Goal: Information Seeking & Learning: Learn about a topic

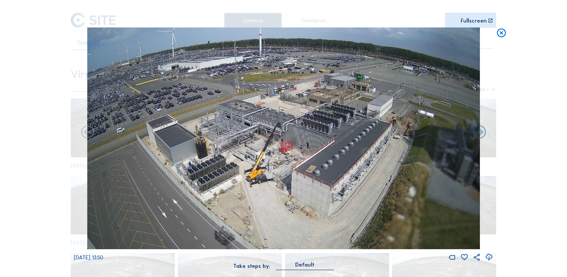
click at [503, 31] on icon at bounding box center [501, 32] width 11 height 11
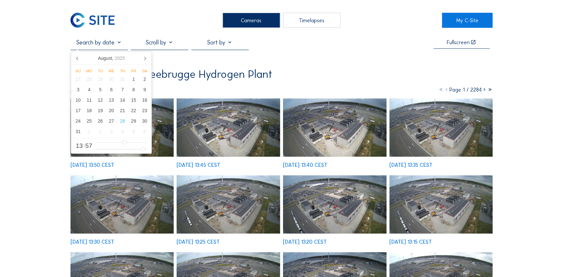
click at [99, 43] on input "text" at bounding box center [99, 42] width 57 height 7
click at [78, 59] on icon at bounding box center [77, 58] width 2 height 3
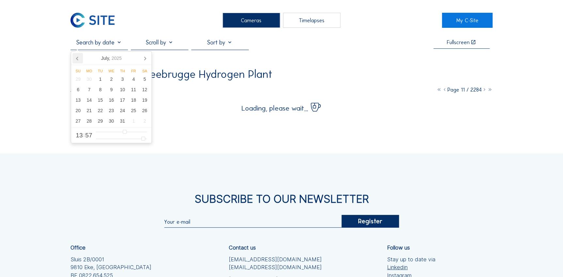
click at [78, 59] on icon at bounding box center [77, 58] width 2 height 3
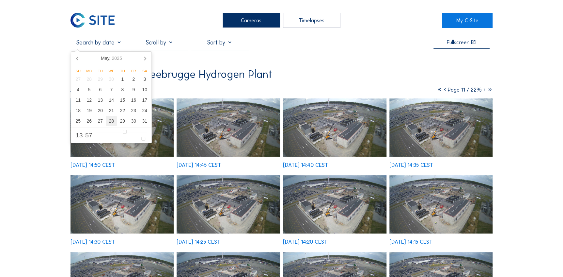
click at [114, 120] on div "28" at bounding box center [111, 121] width 11 height 10
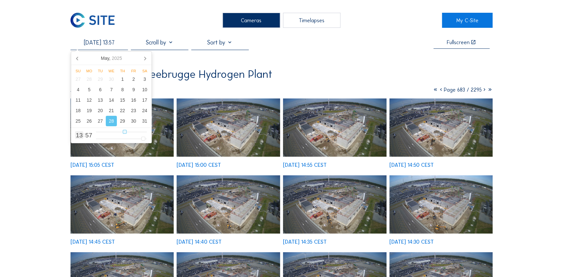
type input "[DATE] 08:57"
type input "8"
type input "[DATE] 07:57"
type input "7"
click at [112, 130] on input "range" at bounding box center [121, 132] width 51 height 6
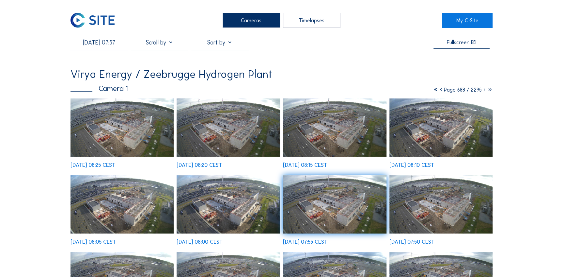
click at [105, 133] on img at bounding box center [123, 127] width 104 height 58
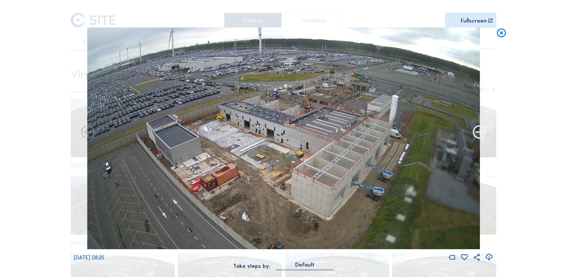
click at [475, 129] on icon at bounding box center [480, 132] width 16 height 16
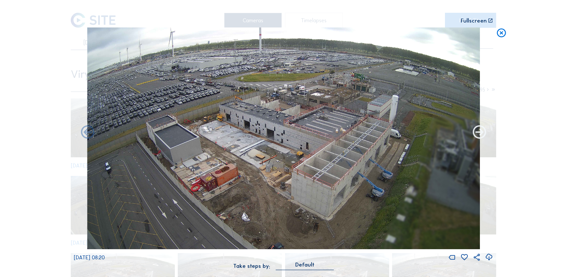
click at [478, 130] on icon at bounding box center [480, 132] width 16 height 16
click at [481, 131] on icon at bounding box center [480, 132] width 16 height 16
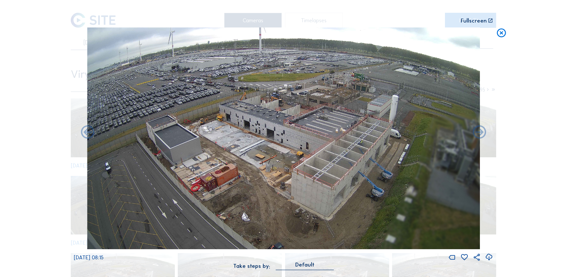
click at [481, 131] on icon at bounding box center [480, 132] width 16 height 16
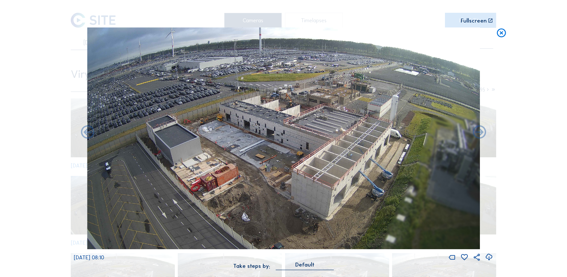
click at [481, 131] on icon at bounding box center [480, 132] width 16 height 16
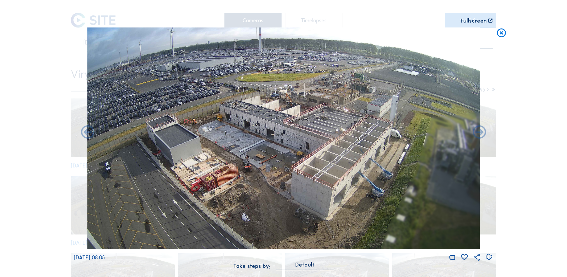
click at [481, 131] on icon at bounding box center [480, 132] width 16 height 16
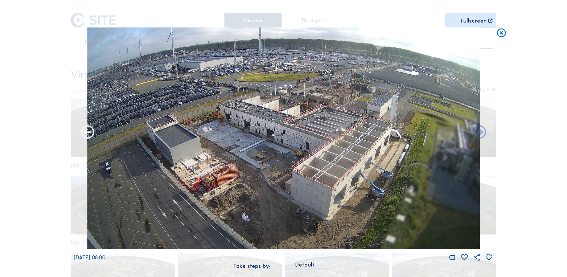
click at [85, 131] on icon at bounding box center [88, 132] width 16 height 16
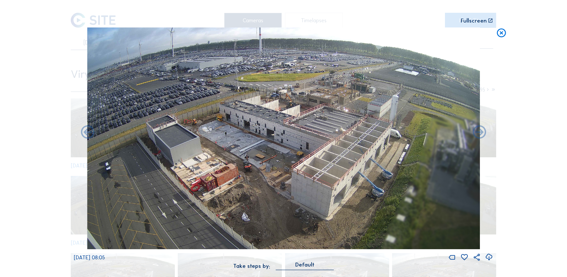
click at [85, 131] on icon at bounding box center [88, 132] width 16 height 16
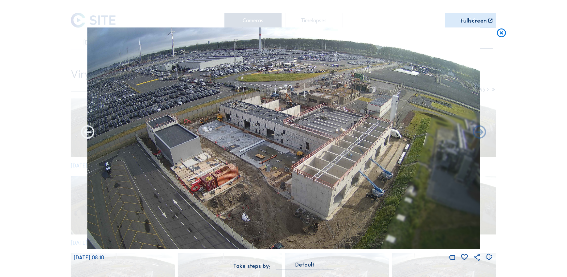
click at [86, 133] on icon at bounding box center [88, 132] width 16 height 16
click at [85, 133] on icon at bounding box center [88, 132] width 16 height 16
click at [95, 132] on icon at bounding box center [88, 132] width 16 height 16
click at [88, 136] on icon at bounding box center [88, 132] width 16 height 16
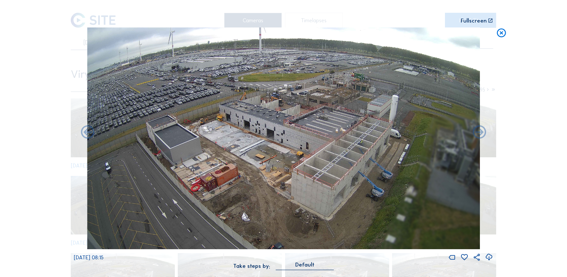
click at [88, 136] on icon at bounding box center [88, 132] width 16 height 16
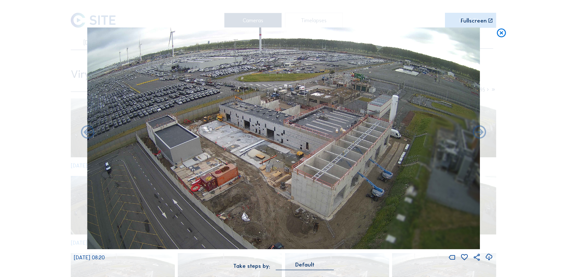
click at [88, 136] on div "Scroll to travel through time | Press 'Alt' Button + Scroll to Zoom | Click and…" at bounding box center [283, 138] width 567 height 277
click at [88, 136] on icon at bounding box center [88, 132] width 16 height 16
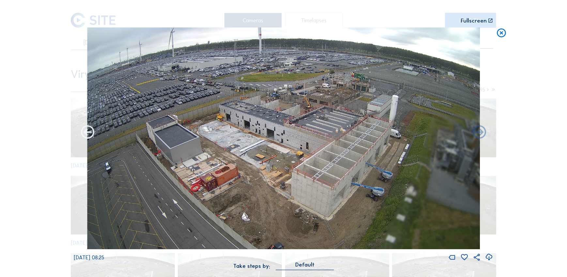
click at [88, 136] on icon at bounding box center [88, 132] width 16 height 16
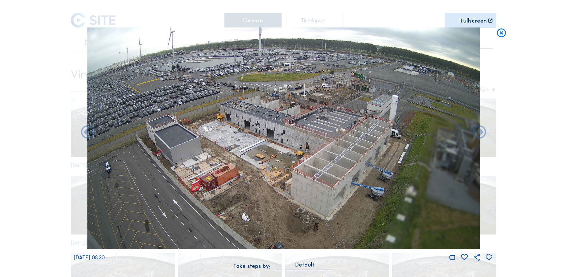
click at [88, 136] on icon at bounding box center [88, 132] width 16 height 16
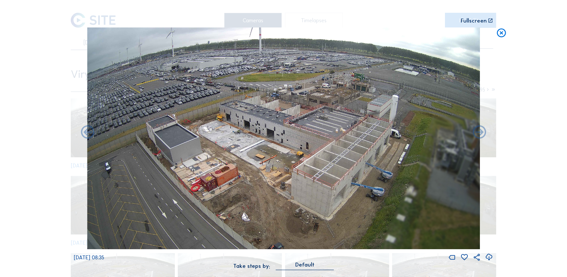
click at [88, 136] on icon at bounding box center [88, 132] width 16 height 16
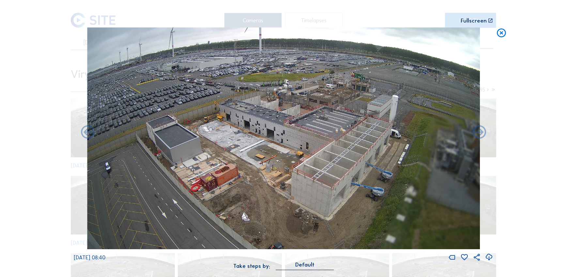
click at [88, 136] on icon at bounding box center [88, 132] width 16 height 16
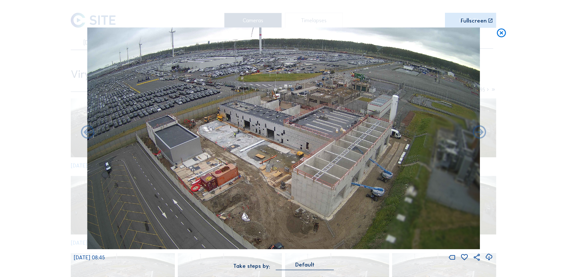
click at [88, 136] on icon at bounding box center [88, 132] width 16 height 16
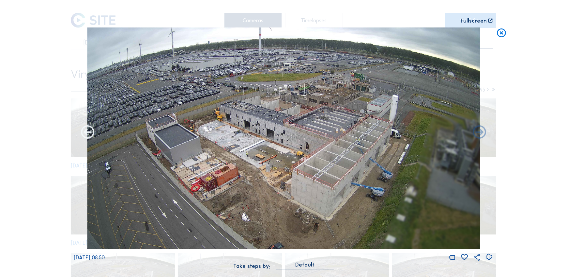
click at [87, 136] on icon at bounding box center [88, 132] width 16 height 16
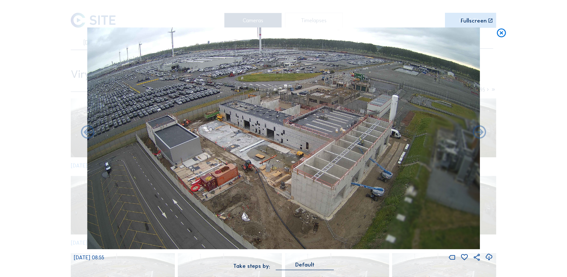
click at [87, 136] on icon at bounding box center [88, 132] width 16 height 16
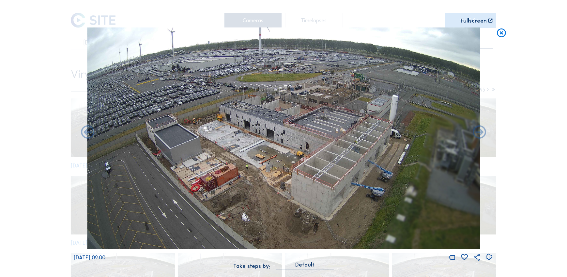
click at [87, 136] on icon at bounding box center [88, 132] width 16 height 16
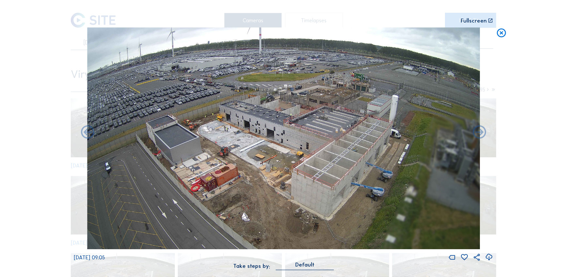
click at [505, 32] on icon at bounding box center [501, 32] width 11 height 11
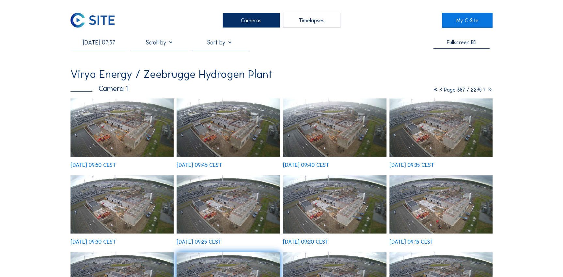
click at [103, 44] on input "[DATE] 07:57" at bounding box center [99, 42] width 57 height 7
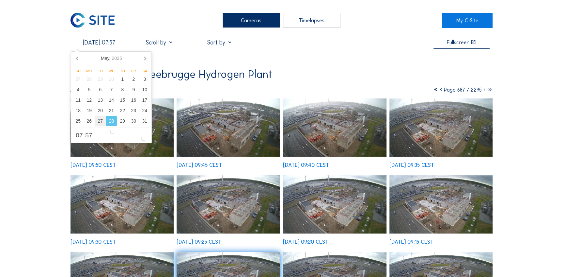
click at [103, 118] on div "27" at bounding box center [100, 121] width 11 height 10
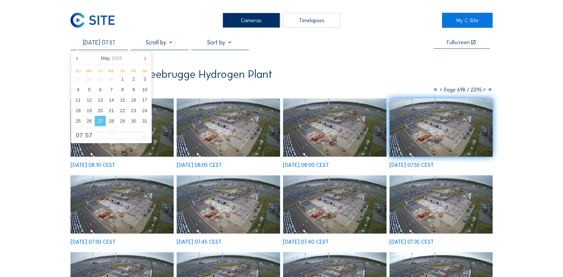
click at [243, 131] on img at bounding box center [229, 127] width 104 height 58
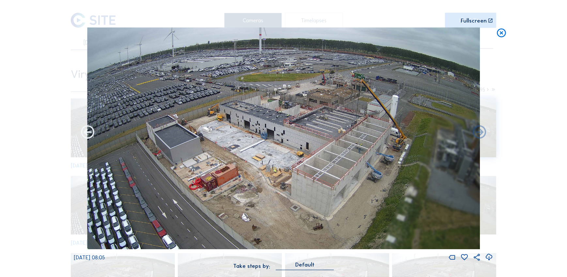
click at [91, 133] on icon at bounding box center [88, 132] width 16 height 16
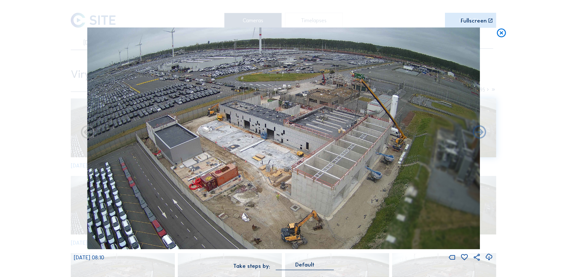
click at [90, 133] on icon at bounding box center [88, 132] width 16 height 16
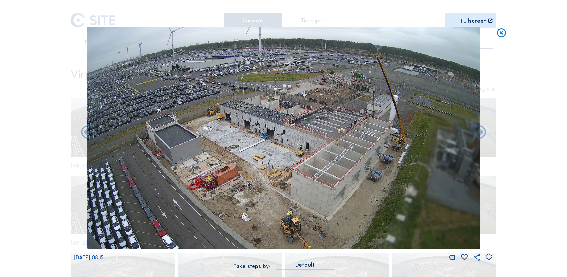
click at [88, 133] on icon at bounding box center [88, 132] width 16 height 16
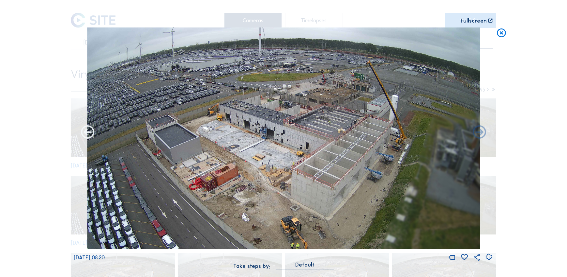
click at [88, 133] on icon at bounding box center [88, 132] width 16 height 16
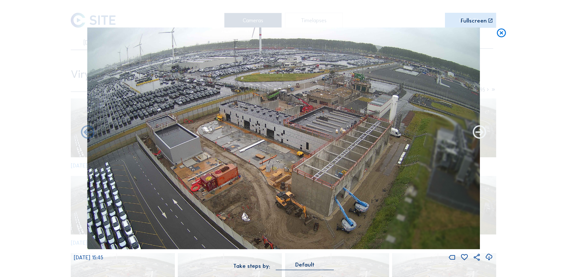
click at [476, 134] on icon at bounding box center [480, 132] width 16 height 16
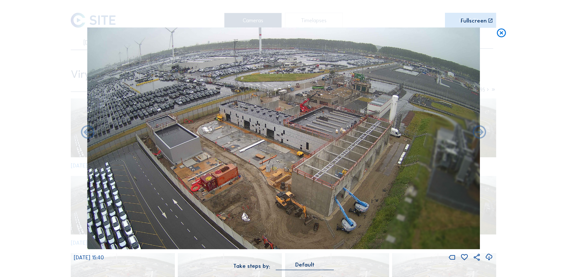
click at [476, 134] on icon at bounding box center [480, 132] width 16 height 16
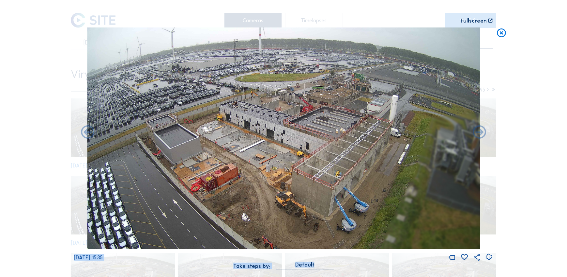
click at [497, 34] on div "Scroll to travel through time | Press 'Alt' Button + Scroll to Zoom | Click and…" at bounding box center [283, 138] width 567 height 277
click at [498, 34] on icon at bounding box center [501, 32] width 11 height 11
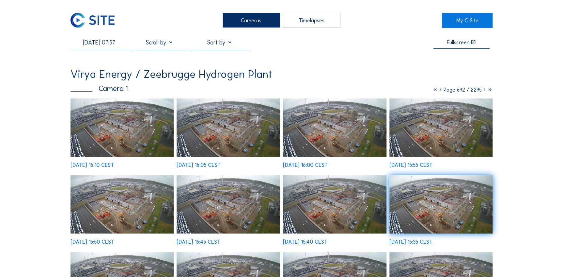
click at [108, 42] on input "[DATE] 07:57" at bounding box center [99, 42] width 57 height 7
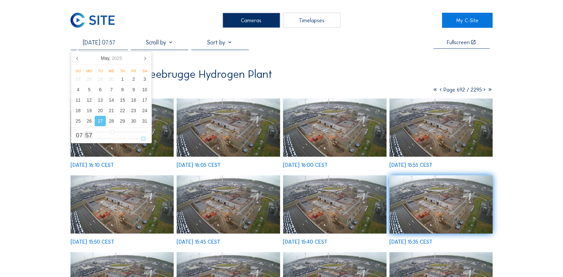
type input "[DATE] 07:31"
type input "31"
type input "[DATE] 07:29"
type input "29"
type input "[DATE] 07:27"
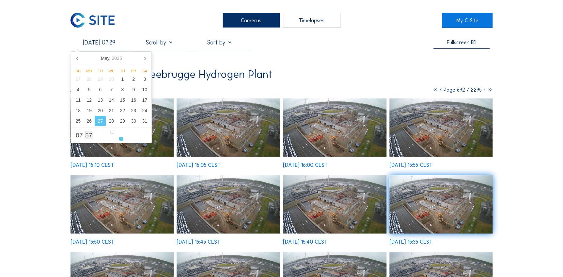
type input "27"
type input "[DATE] 07:26"
type input "26"
type input "[DATE] 07:25"
type input "25"
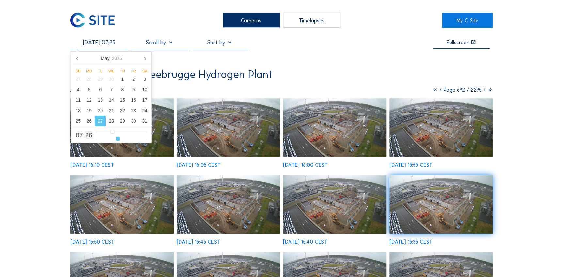
type input "[DATE] 07:24"
type input "24"
type input "[DATE] 07:23"
type input "23"
type input "[DATE] 07:22"
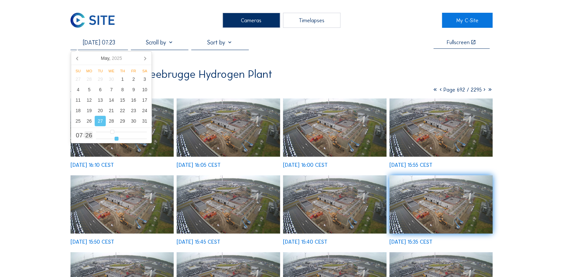
type input "22"
type input "[DATE] 07:21"
type input "21"
type input "[DATE] 07:20"
drag, startPoint x: 122, startPoint y: 137, endPoint x: 113, endPoint y: 136, distance: 8.8
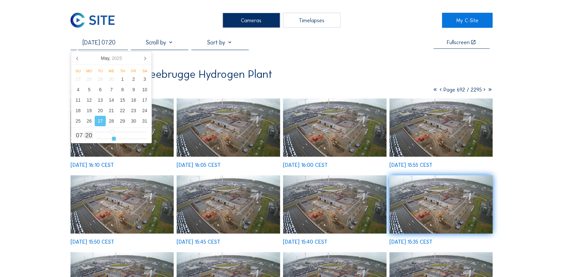
type input "20"
click at [113, 136] on input "range" at bounding box center [121, 139] width 51 height 6
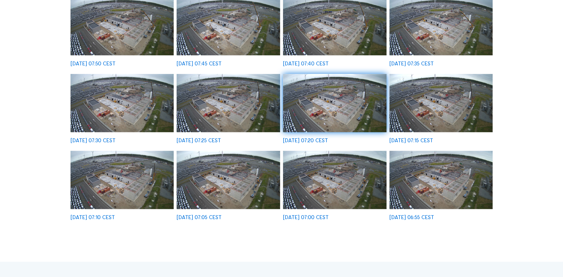
click at [452, 188] on img at bounding box center [442, 180] width 104 height 58
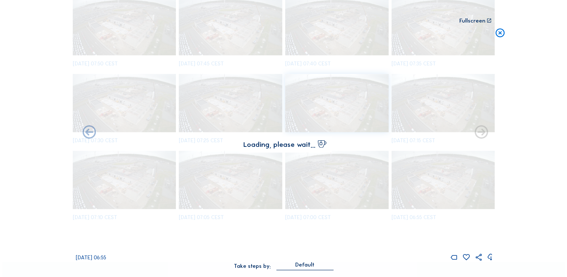
scroll to position [179, 0]
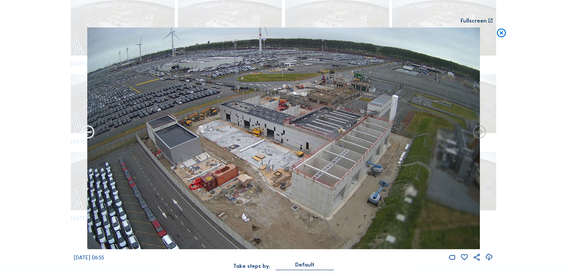
click at [84, 136] on icon at bounding box center [88, 132] width 16 height 16
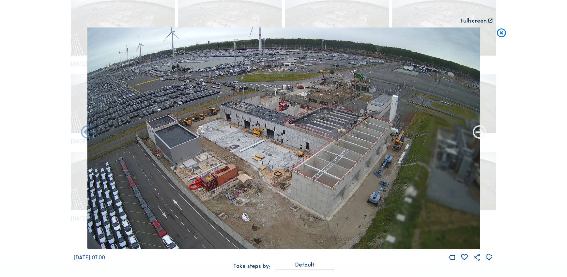
click at [480, 127] on icon at bounding box center [480, 132] width 16 height 16
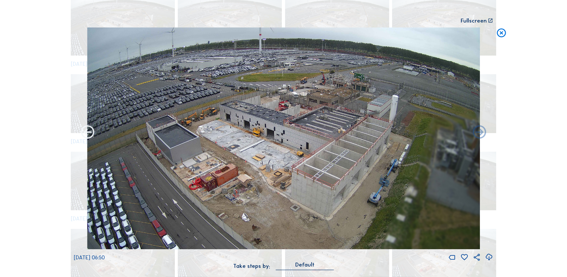
click at [83, 134] on icon at bounding box center [88, 132] width 16 height 16
click at [91, 130] on icon at bounding box center [88, 132] width 16 height 16
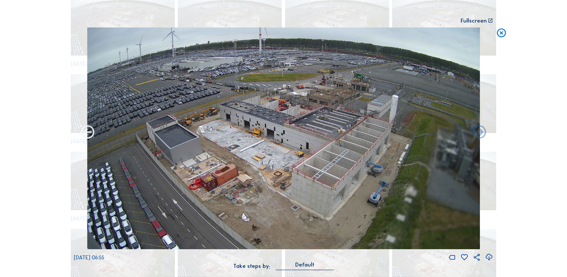
click at [89, 132] on icon at bounding box center [88, 132] width 16 height 16
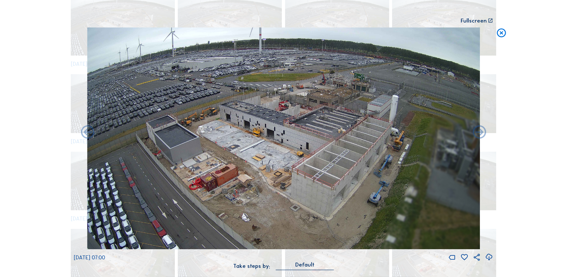
click at [89, 132] on icon at bounding box center [88, 132] width 16 height 16
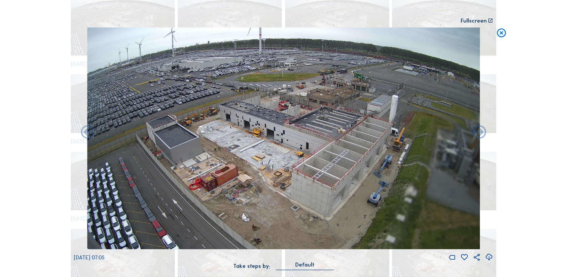
click at [89, 132] on icon at bounding box center [88, 132] width 16 height 16
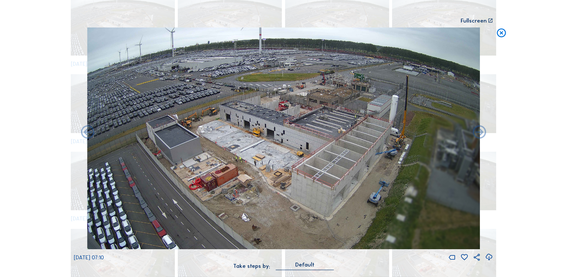
click at [89, 132] on icon at bounding box center [88, 132] width 16 height 16
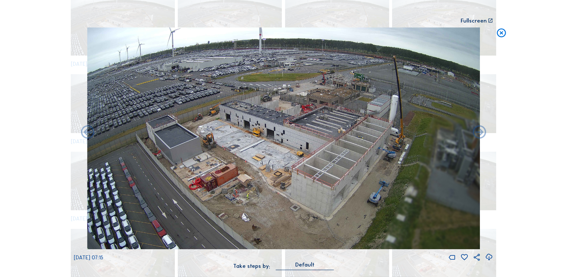
click at [89, 132] on icon at bounding box center [88, 132] width 16 height 16
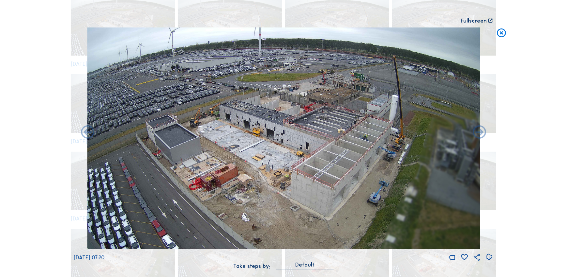
click at [89, 132] on icon at bounding box center [88, 132] width 16 height 16
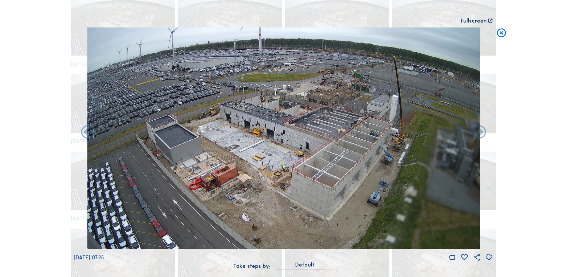
click at [89, 132] on icon at bounding box center [88, 132] width 16 height 16
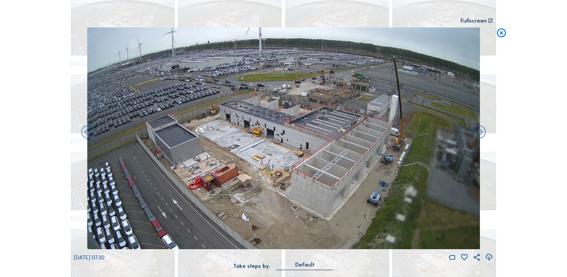
click at [89, 132] on icon at bounding box center [88, 132] width 16 height 16
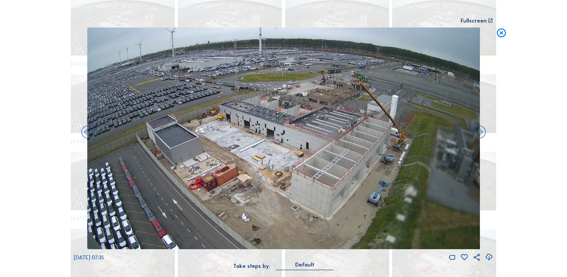
click at [89, 132] on icon at bounding box center [88, 132] width 16 height 16
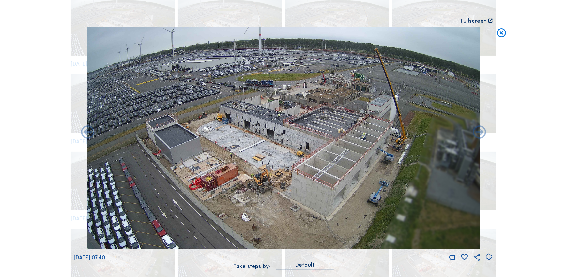
click at [89, 132] on icon at bounding box center [88, 132] width 16 height 16
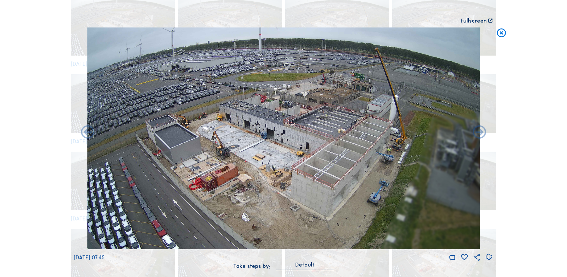
click at [89, 132] on icon at bounding box center [88, 132] width 16 height 16
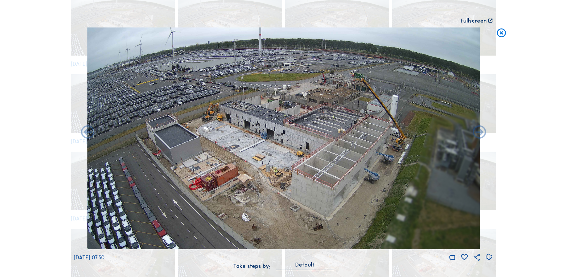
click at [89, 132] on icon at bounding box center [88, 132] width 16 height 16
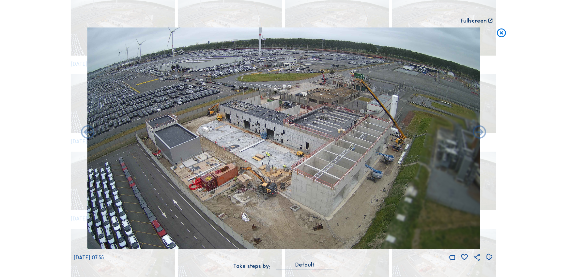
click at [89, 132] on icon at bounding box center [88, 132] width 16 height 16
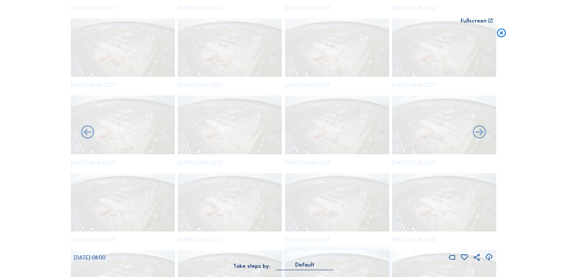
scroll to position [370, 0]
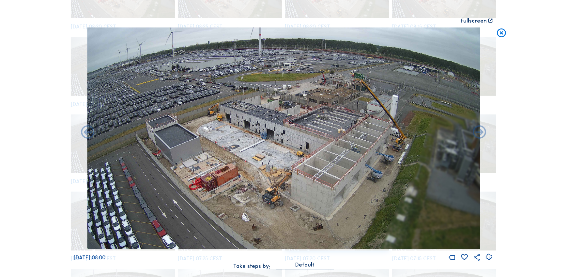
click at [89, 132] on icon at bounding box center [88, 132] width 16 height 16
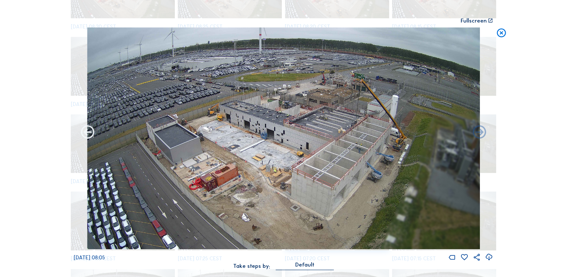
click at [89, 132] on icon at bounding box center [88, 132] width 16 height 16
click at [82, 134] on icon at bounding box center [88, 132] width 16 height 16
click at [89, 128] on icon at bounding box center [88, 132] width 16 height 16
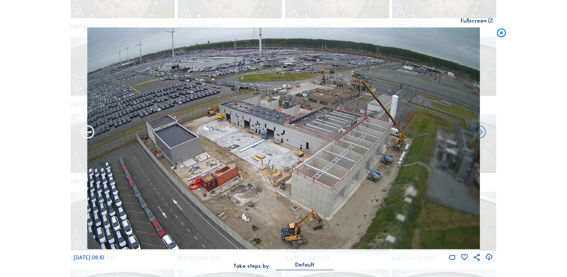
scroll to position [429, 0]
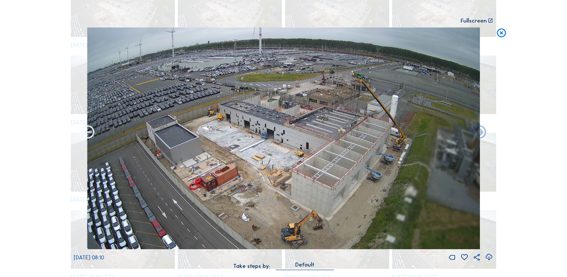
click at [89, 128] on icon at bounding box center [88, 132] width 16 height 16
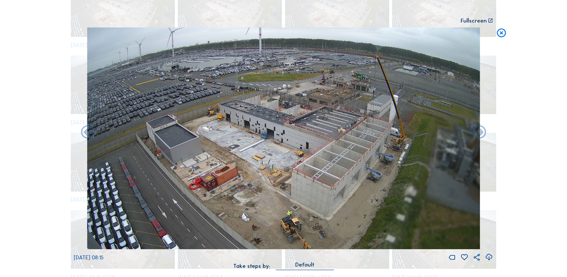
scroll to position [487, 0]
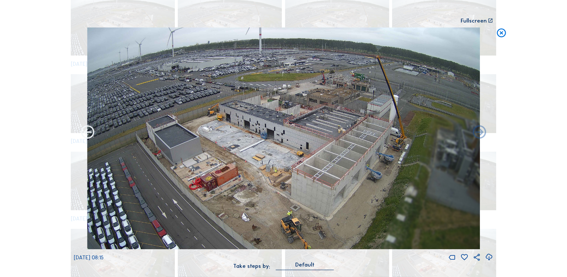
click at [91, 131] on icon at bounding box center [88, 132] width 16 height 16
click at [87, 130] on icon at bounding box center [88, 132] width 16 height 16
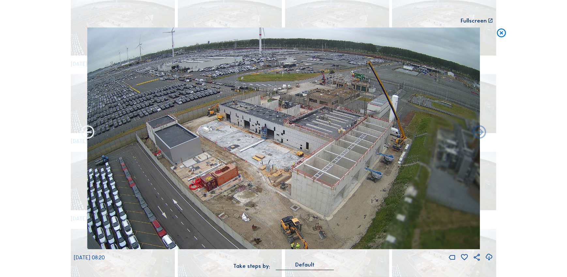
click at [86, 130] on icon at bounding box center [88, 132] width 16 height 16
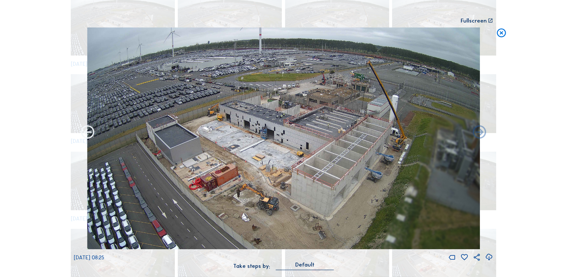
click at [86, 130] on icon at bounding box center [88, 132] width 16 height 16
click at [88, 135] on icon at bounding box center [88, 132] width 16 height 16
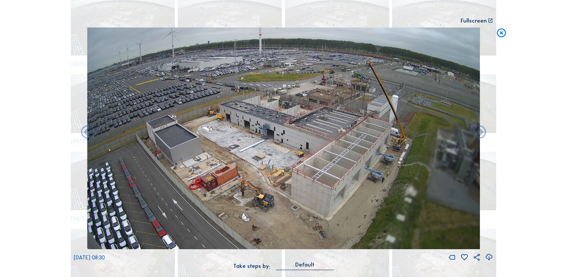
click at [88, 135] on icon at bounding box center [88, 132] width 16 height 16
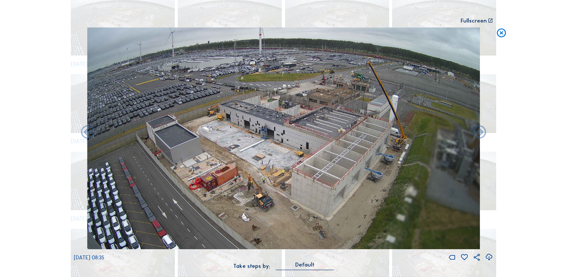
click at [88, 135] on icon at bounding box center [88, 132] width 16 height 16
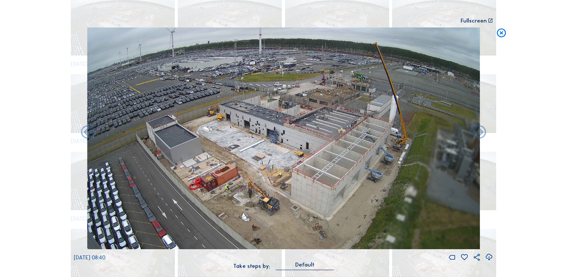
click at [88, 135] on icon at bounding box center [88, 132] width 16 height 16
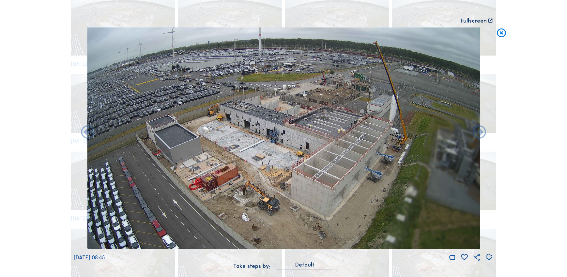
click at [88, 135] on icon at bounding box center [88, 132] width 16 height 16
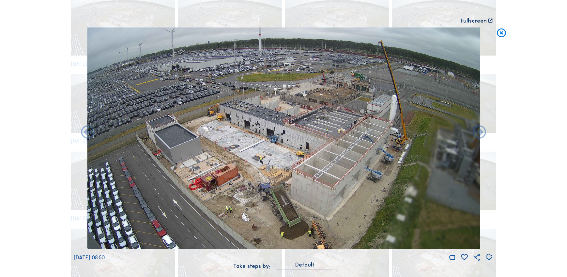
click at [88, 135] on icon at bounding box center [88, 132] width 16 height 16
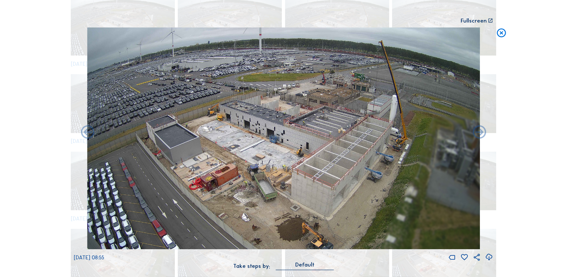
click at [88, 135] on icon at bounding box center [88, 132] width 16 height 16
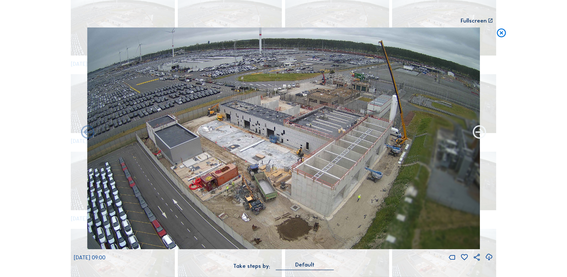
click at [486, 131] on icon at bounding box center [480, 132] width 16 height 16
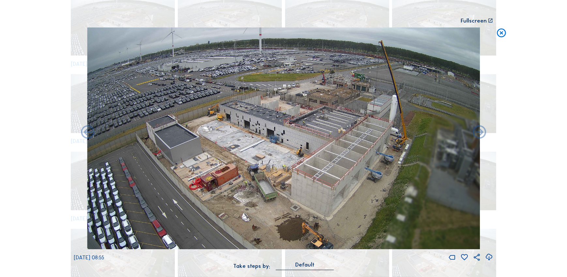
click at [486, 131] on icon at bounding box center [480, 132] width 16 height 16
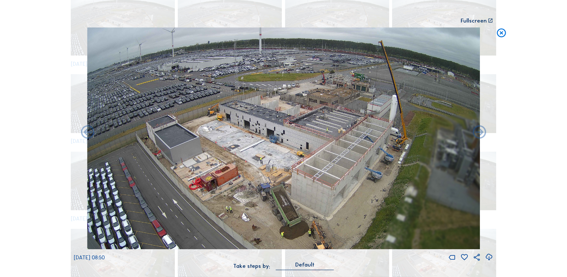
click at [486, 131] on icon at bounding box center [480, 132] width 16 height 16
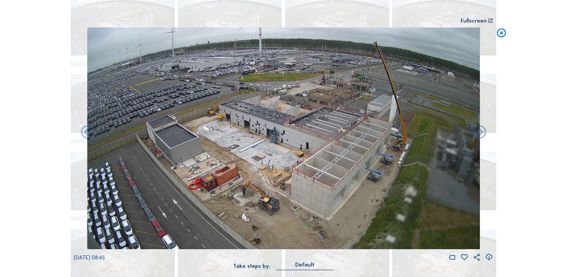
click at [486, 131] on icon at bounding box center [480, 132] width 16 height 16
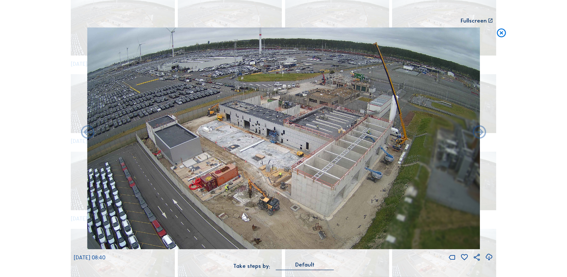
click at [486, 131] on icon at bounding box center [480, 132] width 16 height 16
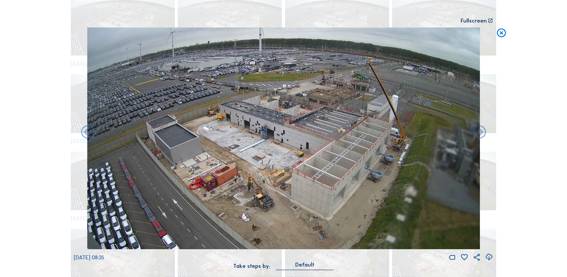
click at [486, 131] on icon at bounding box center [480, 132] width 16 height 16
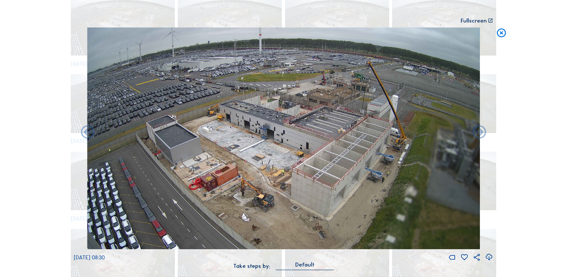
click at [486, 131] on icon at bounding box center [480, 132] width 16 height 16
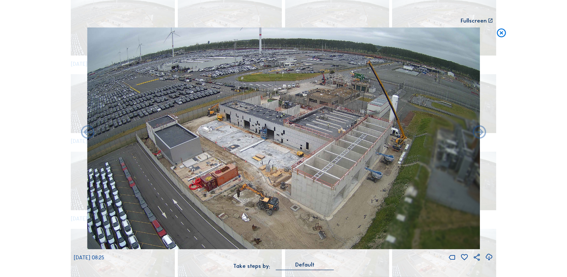
click at [486, 131] on icon at bounding box center [480, 132] width 16 height 16
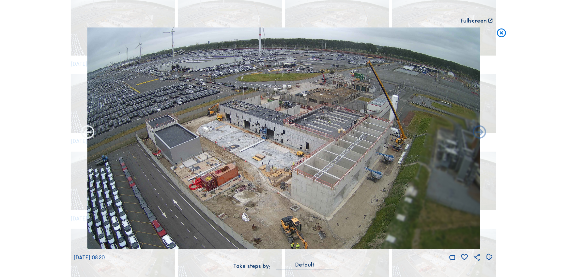
click at [88, 136] on icon at bounding box center [88, 132] width 16 height 16
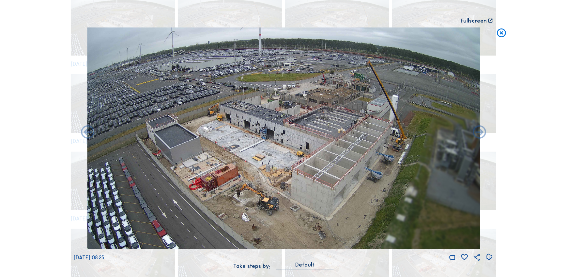
click at [88, 136] on icon at bounding box center [88, 132] width 16 height 16
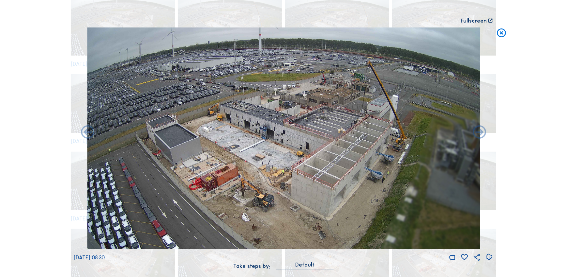
click at [88, 136] on icon at bounding box center [88, 132] width 16 height 16
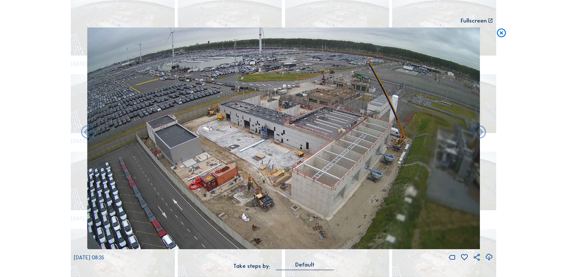
click at [88, 136] on icon at bounding box center [88, 132] width 16 height 16
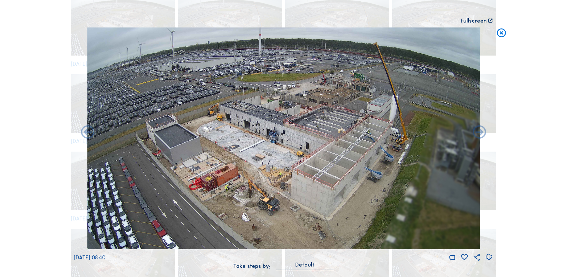
click at [88, 136] on icon at bounding box center [88, 132] width 16 height 16
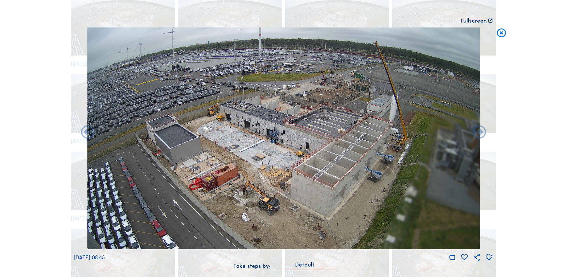
click at [88, 136] on icon at bounding box center [88, 132] width 16 height 16
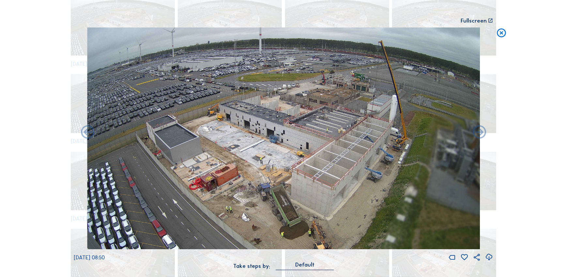
click at [88, 136] on icon at bounding box center [88, 132] width 16 height 16
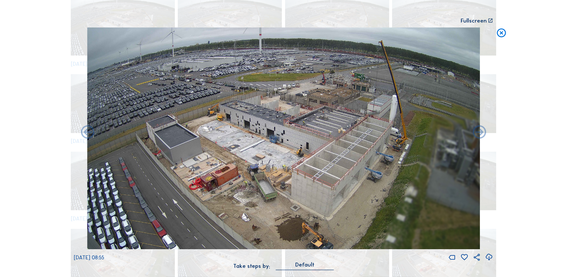
click at [88, 136] on icon at bounding box center [88, 132] width 16 height 16
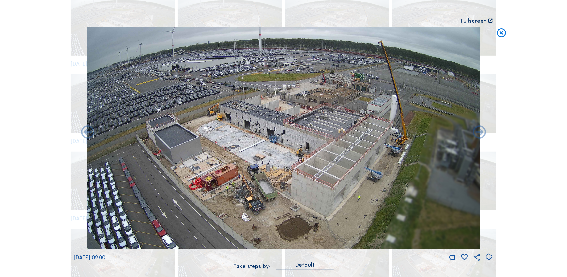
click at [88, 136] on icon at bounding box center [88, 132] width 16 height 16
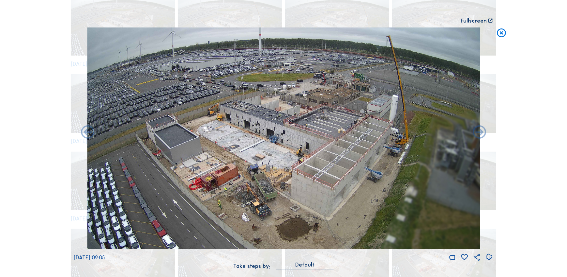
click at [88, 136] on icon at bounding box center [88, 132] width 16 height 16
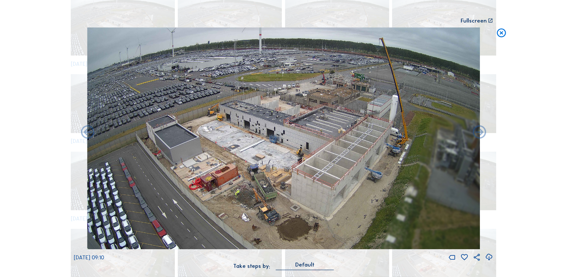
click at [88, 136] on icon at bounding box center [88, 132] width 16 height 16
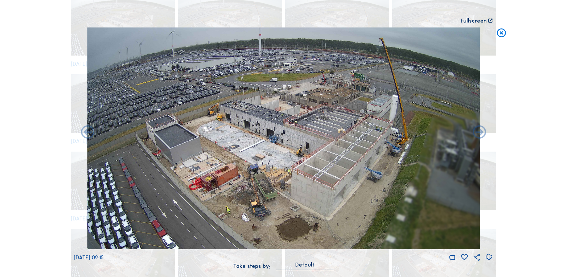
click at [88, 136] on icon at bounding box center [88, 132] width 16 height 16
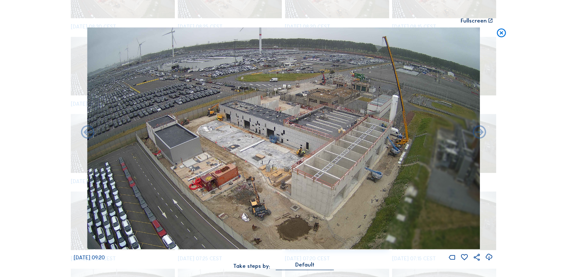
scroll to position [738, 0]
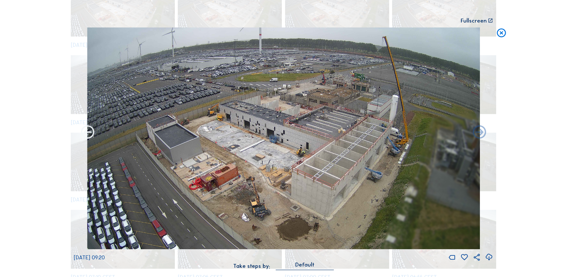
click at [88, 136] on icon at bounding box center [88, 132] width 16 height 16
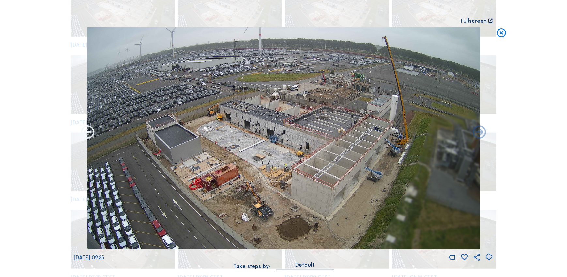
click at [88, 136] on icon at bounding box center [88, 132] width 16 height 16
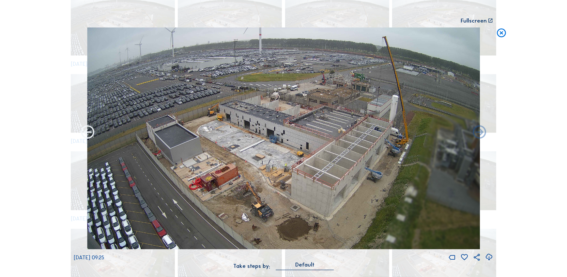
click at [88, 136] on icon at bounding box center [88, 132] width 16 height 16
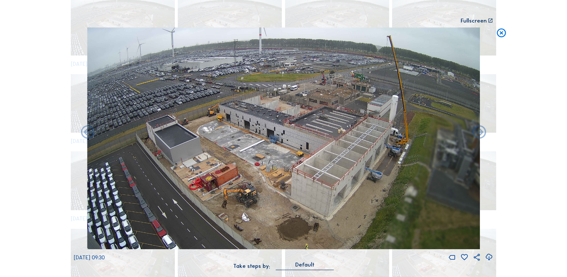
click at [88, 136] on icon at bounding box center [88, 132] width 16 height 16
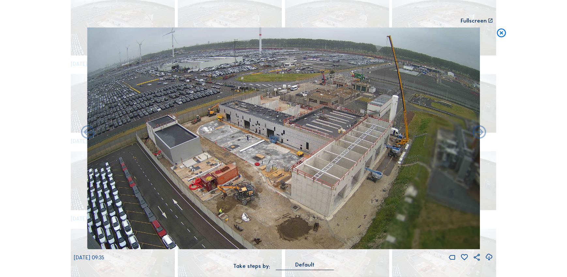
click at [88, 136] on icon at bounding box center [88, 132] width 16 height 16
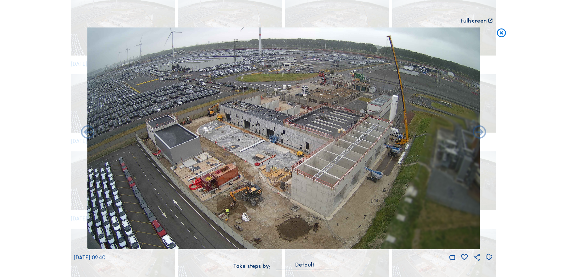
click at [88, 136] on icon at bounding box center [88, 132] width 16 height 16
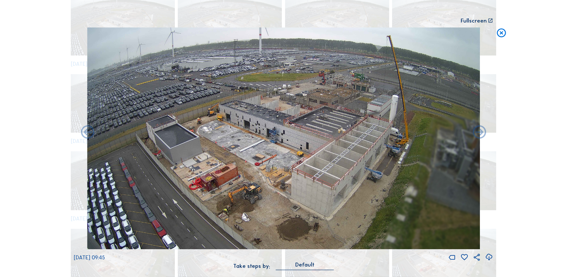
click at [88, 136] on icon at bounding box center [88, 132] width 16 height 16
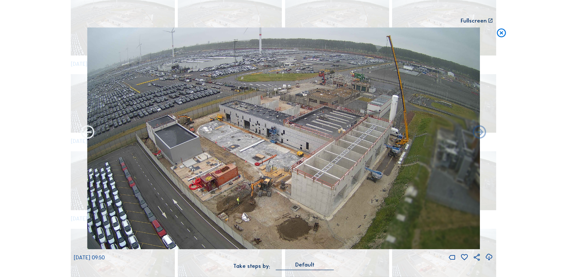
click at [88, 136] on icon at bounding box center [88, 132] width 16 height 16
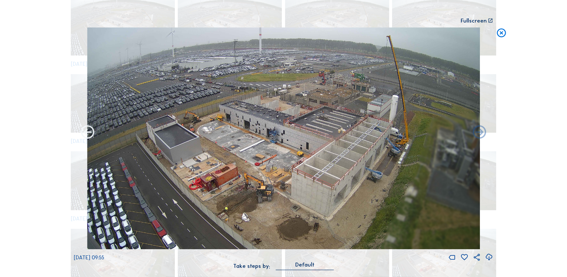
click at [88, 136] on icon at bounding box center [88, 132] width 16 height 16
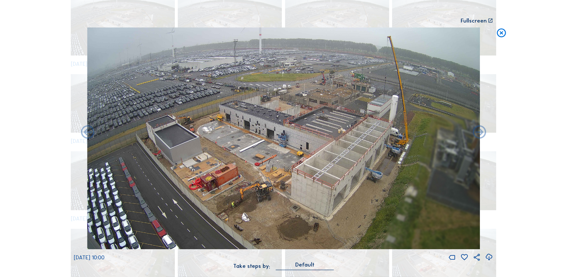
click at [88, 136] on icon at bounding box center [88, 132] width 16 height 16
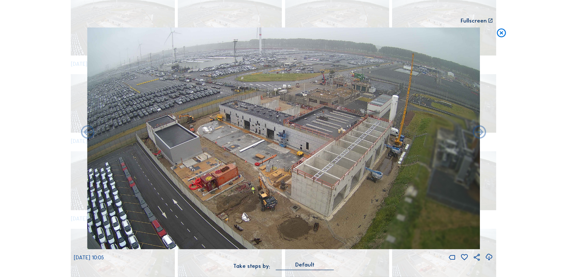
click at [88, 136] on icon at bounding box center [88, 132] width 16 height 16
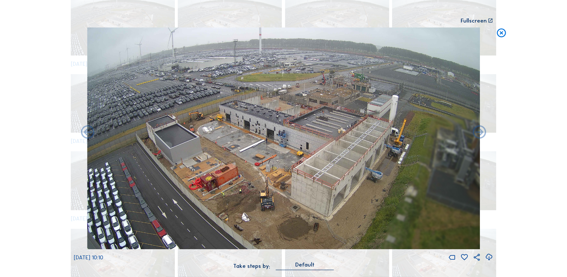
click at [88, 136] on icon at bounding box center [88, 132] width 16 height 16
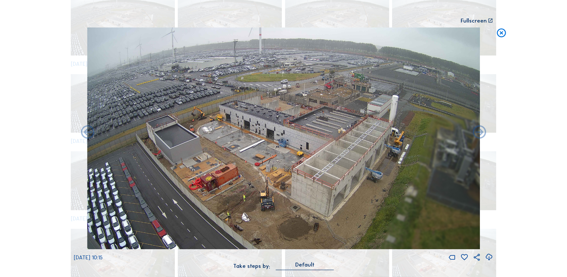
click at [88, 136] on icon at bounding box center [88, 132] width 16 height 16
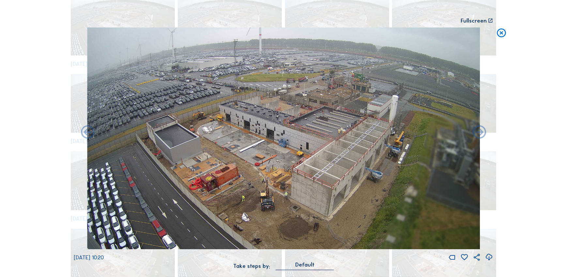
click at [88, 136] on icon at bounding box center [88, 132] width 16 height 16
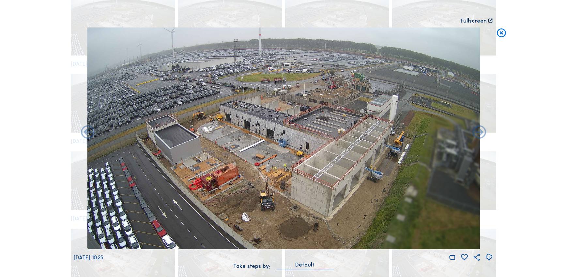
click at [88, 136] on icon at bounding box center [88, 132] width 16 height 16
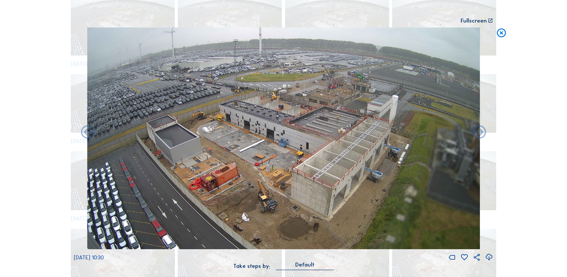
click at [88, 136] on icon at bounding box center [88, 132] width 16 height 16
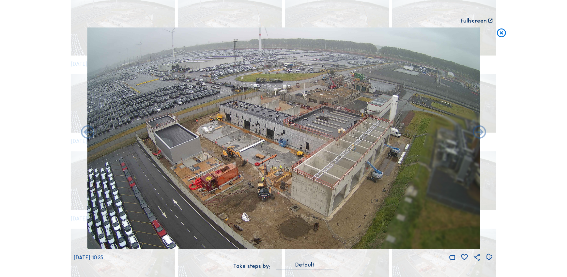
click at [88, 136] on icon at bounding box center [88, 132] width 16 height 16
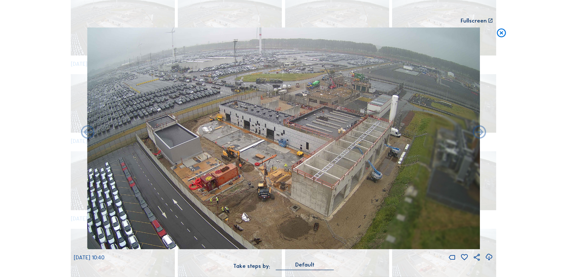
click at [88, 136] on icon at bounding box center [88, 132] width 16 height 16
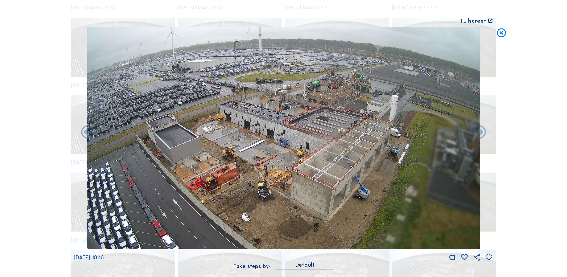
scroll to position [988, 0]
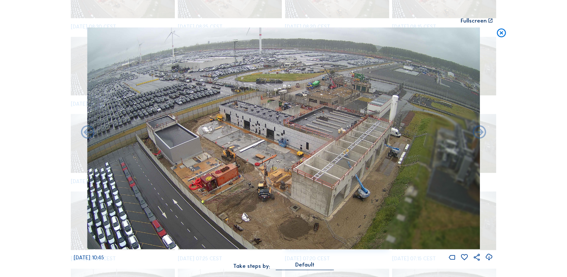
click at [88, 136] on icon at bounding box center [88, 132] width 16 height 16
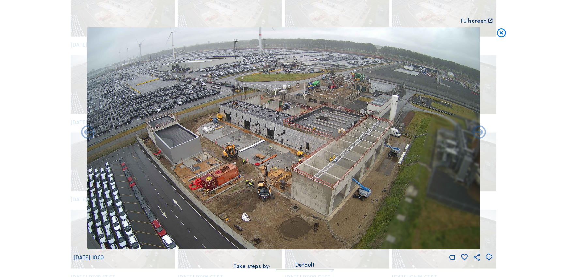
scroll to position [1105, 0]
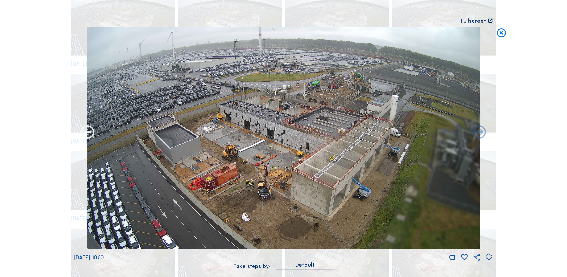
click at [88, 136] on icon at bounding box center [88, 132] width 16 height 16
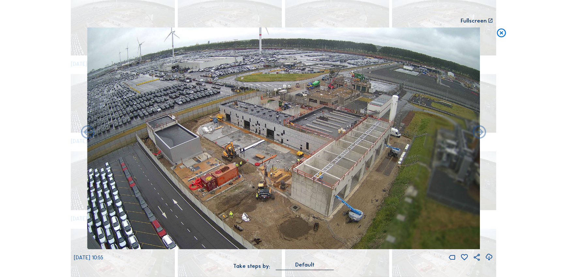
click at [88, 136] on icon at bounding box center [88, 132] width 16 height 16
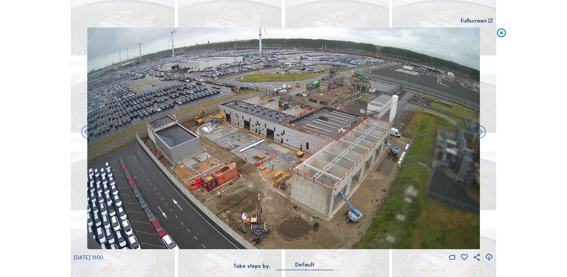
click at [88, 136] on icon at bounding box center [88, 132] width 16 height 16
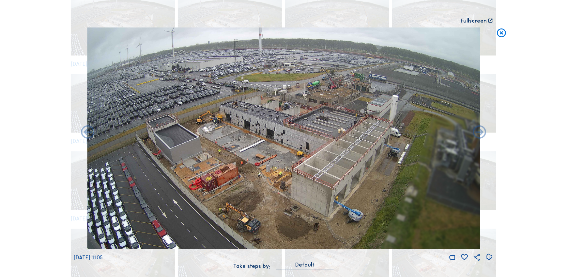
click at [88, 136] on icon at bounding box center [88, 132] width 16 height 16
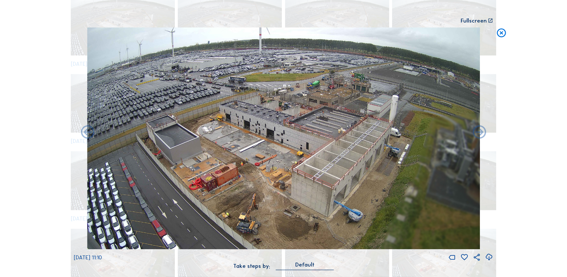
click at [88, 136] on icon at bounding box center [88, 132] width 16 height 16
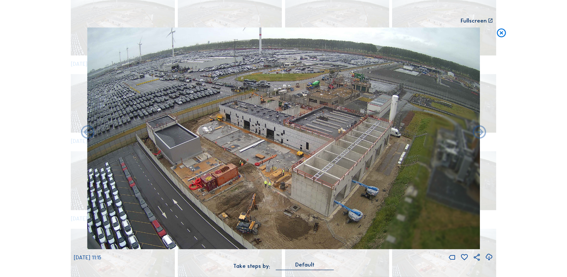
click at [88, 136] on icon at bounding box center [88, 132] width 16 height 16
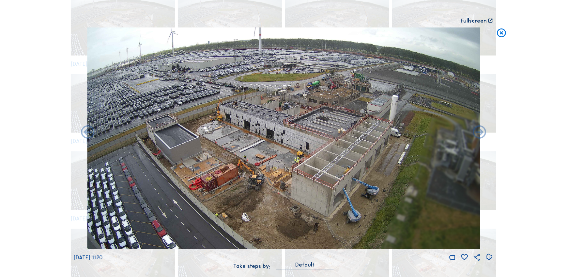
click at [88, 136] on icon at bounding box center [88, 132] width 16 height 16
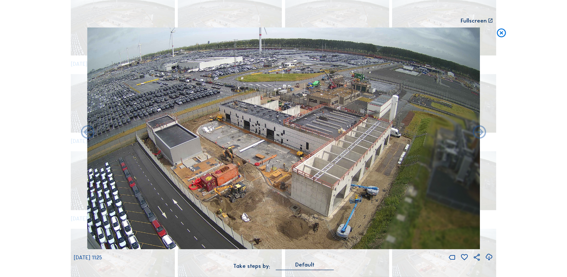
click at [88, 136] on icon at bounding box center [88, 132] width 16 height 16
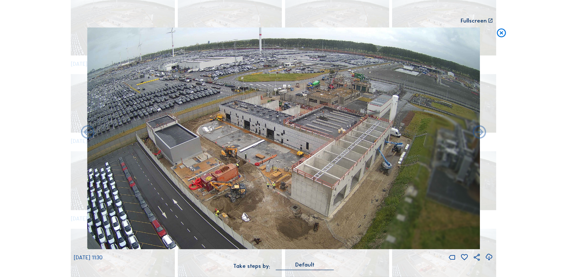
click at [88, 136] on icon at bounding box center [88, 132] width 16 height 16
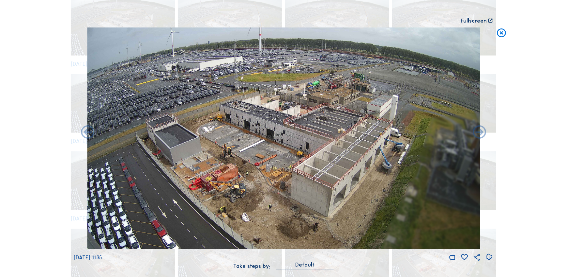
click at [88, 136] on icon at bounding box center [88, 132] width 16 height 16
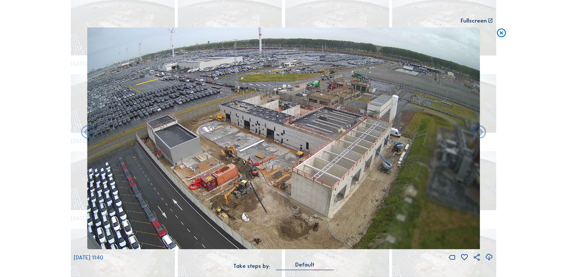
click at [88, 136] on icon at bounding box center [88, 132] width 16 height 16
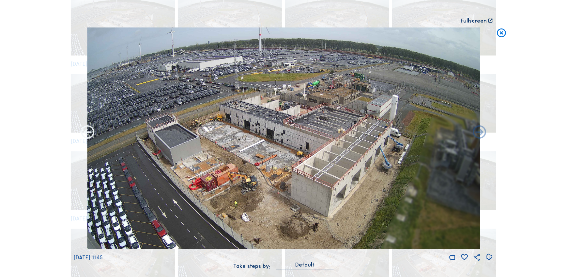
click at [90, 131] on icon at bounding box center [88, 132] width 16 height 16
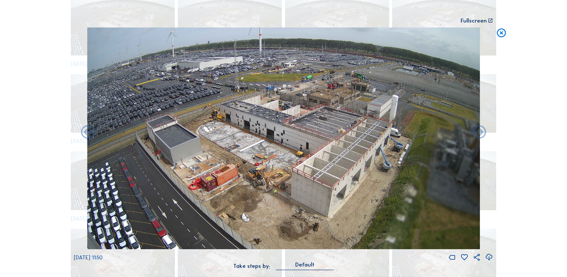
click at [90, 131] on icon at bounding box center [88, 132] width 16 height 16
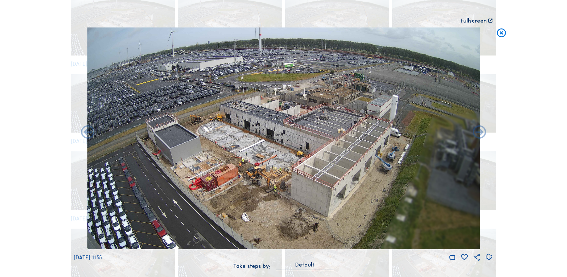
click at [90, 131] on icon at bounding box center [88, 132] width 16 height 16
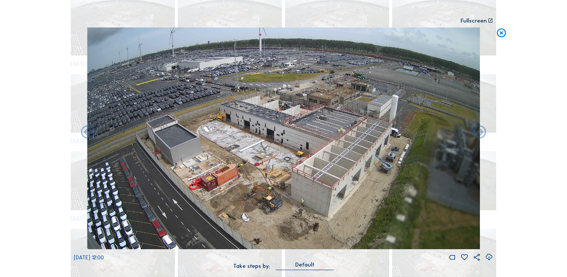
click at [90, 131] on icon at bounding box center [88, 132] width 16 height 16
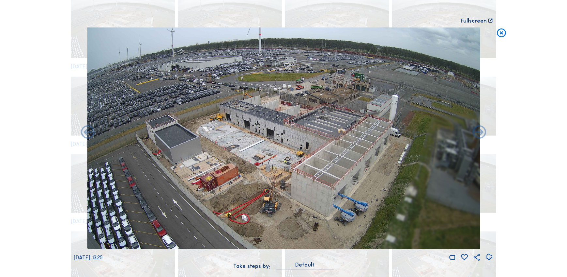
scroll to position [1297, 0]
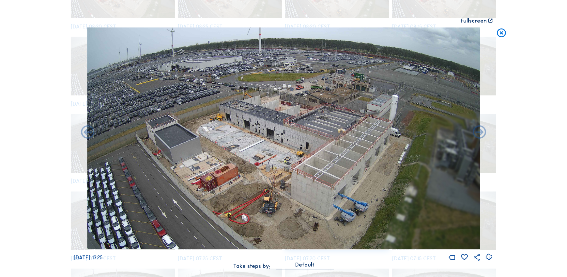
click at [90, 131] on div "Scroll to travel through time | Press 'Alt' Button + Scroll to Zoom | Click and…" at bounding box center [283, 138] width 567 height 277
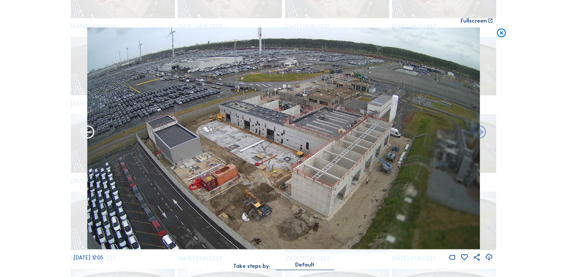
click at [90, 131] on icon at bounding box center [88, 132] width 16 height 16
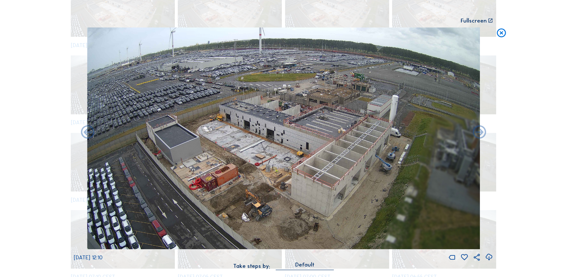
click at [90, 131] on icon at bounding box center [88, 132] width 16 height 16
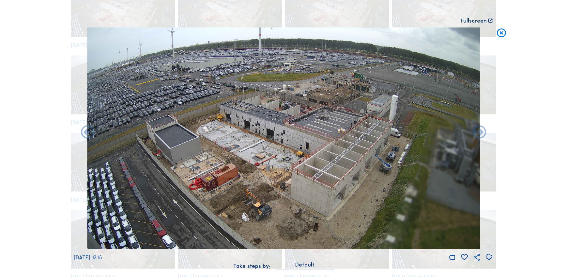
scroll to position [1414, 0]
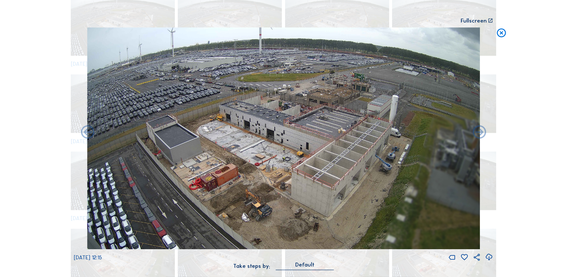
click at [90, 131] on icon at bounding box center [88, 132] width 16 height 16
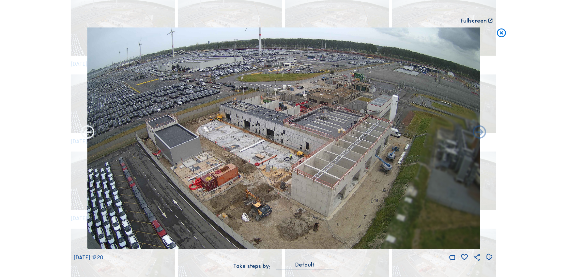
click at [90, 131] on icon at bounding box center [88, 132] width 16 height 16
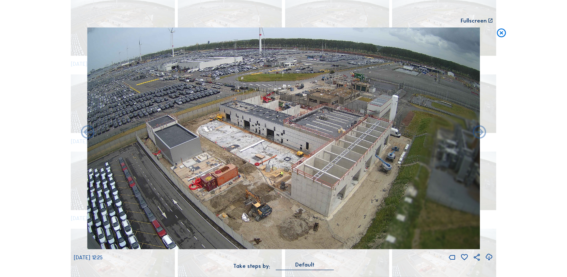
click at [90, 131] on icon at bounding box center [88, 132] width 16 height 16
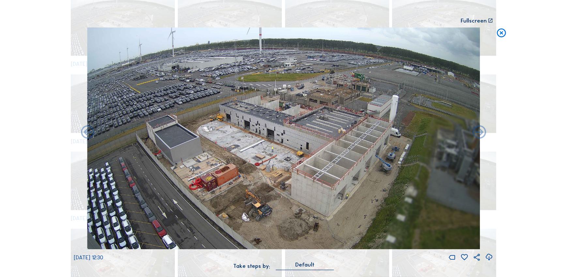
click at [90, 131] on icon at bounding box center [88, 132] width 16 height 16
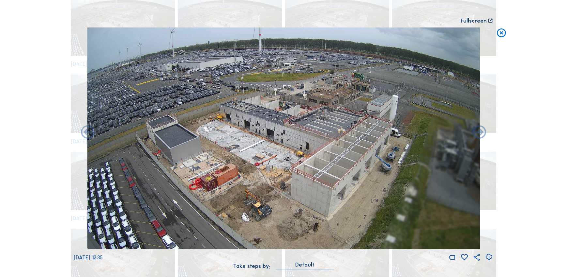
click at [90, 131] on icon at bounding box center [88, 132] width 16 height 16
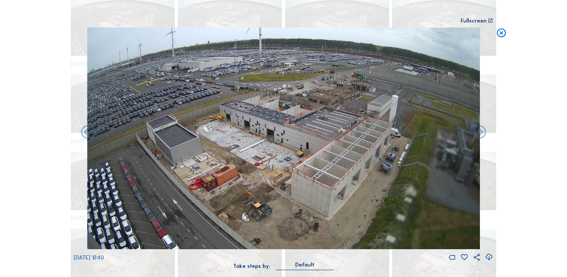
click at [90, 131] on icon at bounding box center [88, 132] width 16 height 16
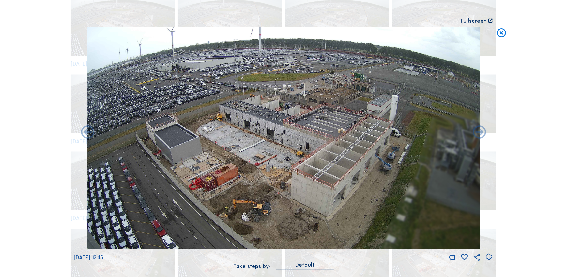
click at [90, 131] on icon at bounding box center [88, 132] width 16 height 16
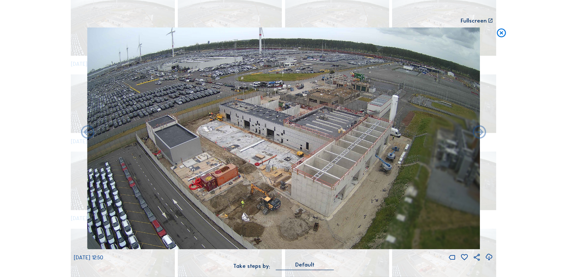
click at [90, 131] on icon at bounding box center [88, 132] width 16 height 16
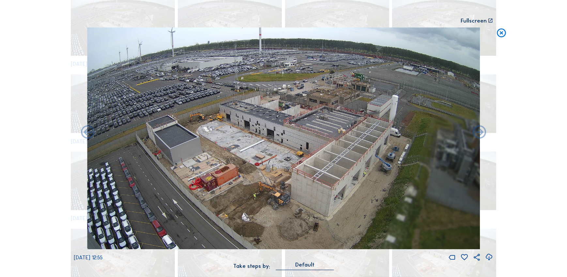
click at [90, 131] on icon at bounding box center [88, 132] width 16 height 16
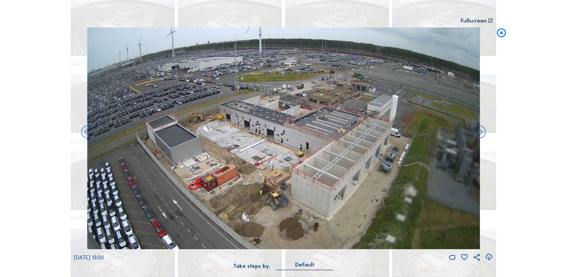
click at [90, 131] on icon at bounding box center [88, 132] width 16 height 16
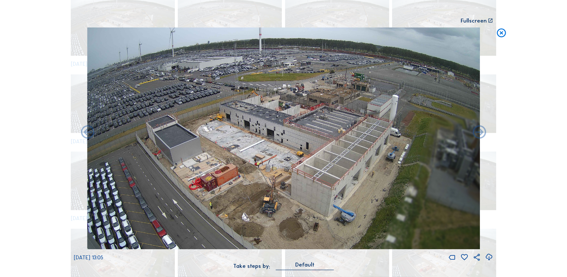
click at [90, 131] on icon at bounding box center [88, 132] width 16 height 16
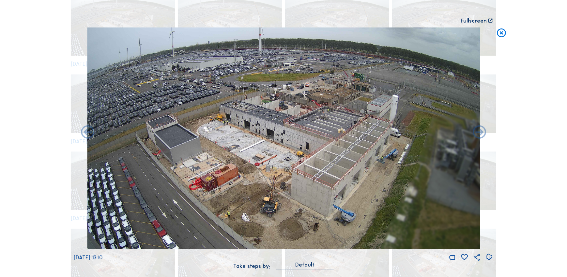
click at [90, 131] on icon at bounding box center [88, 132] width 16 height 16
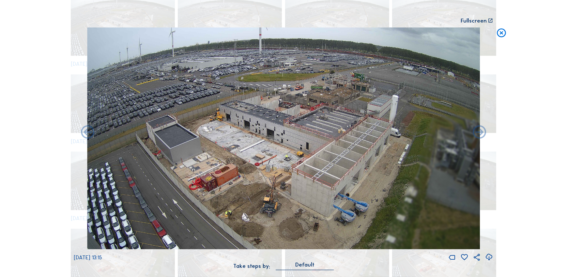
click at [90, 131] on icon at bounding box center [88, 132] width 16 height 16
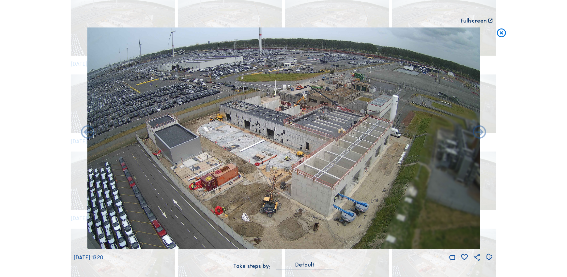
click at [90, 131] on icon at bounding box center [88, 132] width 16 height 16
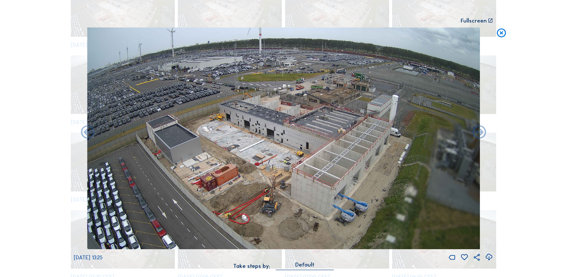
scroll to position [1723, 0]
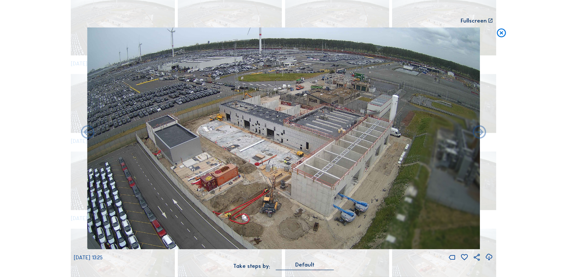
click at [90, 131] on icon at bounding box center [88, 132] width 16 height 16
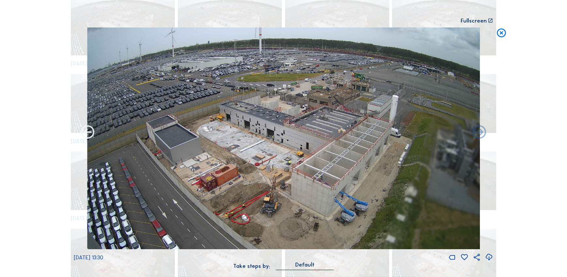
click at [90, 131] on icon at bounding box center [88, 132] width 16 height 16
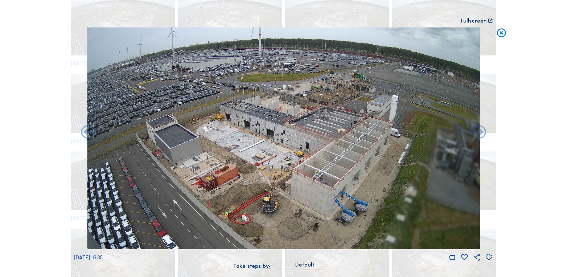
click at [90, 131] on icon at bounding box center [88, 132] width 16 height 16
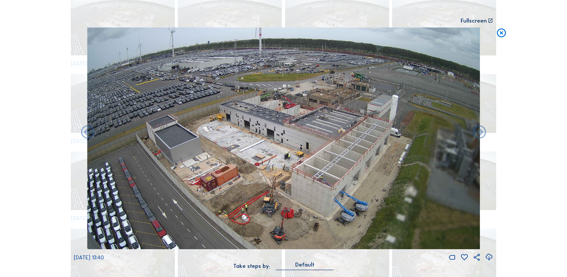
click at [90, 131] on icon at bounding box center [88, 132] width 16 height 16
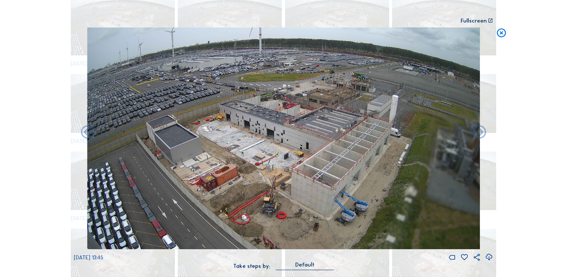
click at [90, 131] on icon at bounding box center [88, 132] width 16 height 16
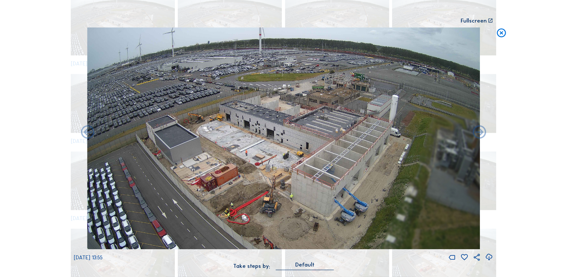
click at [90, 131] on icon at bounding box center [88, 132] width 16 height 16
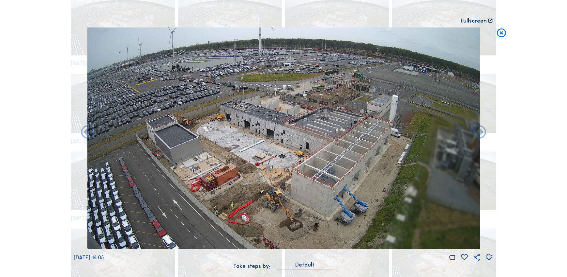
click at [90, 131] on icon at bounding box center [88, 132] width 16 height 16
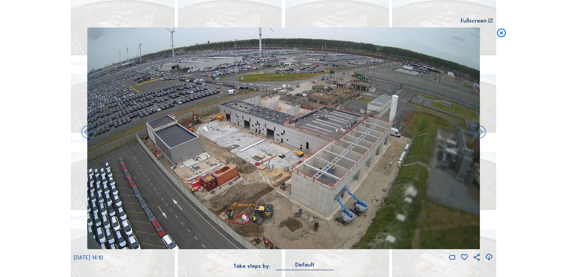
click at [90, 131] on icon at bounding box center [88, 132] width 16 height 16
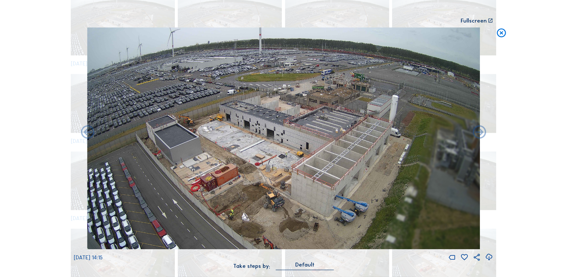
click at [90, 131] on icon at bounding box center [88, 132] width 16 height 16
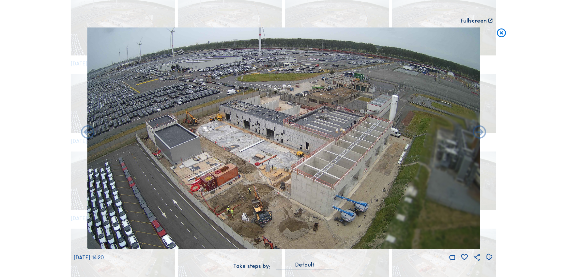
click at [90, 131] on icon at bounding box center [88, 132] width 16 height 16
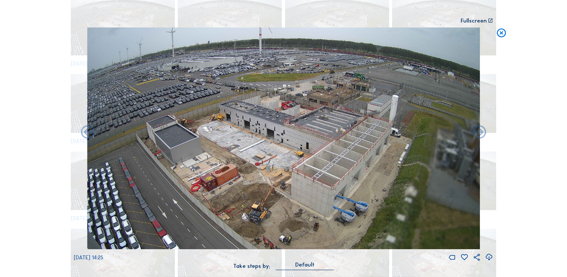
click at [498, 32] on icon at bounding box center [501, 32] width 11 height 11
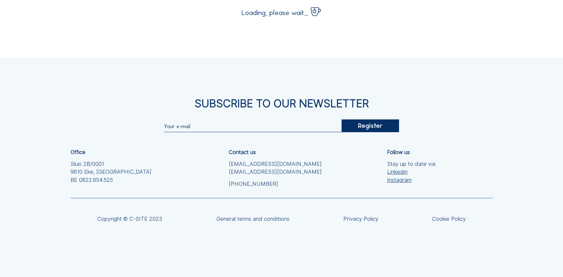
scroll to position [0, 0]
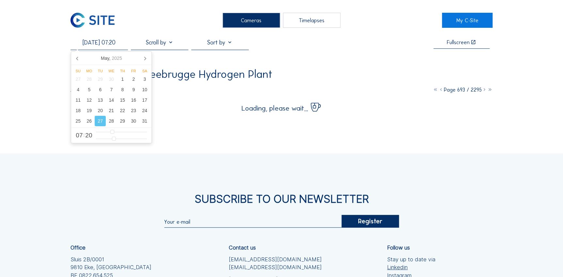
click at [120, 44] on input "[DATE] 07:20" at bounding box center [99, 42] width 57 height 7
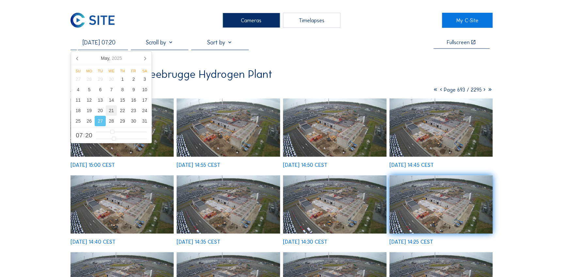
click at [111, 111] on div "21" at bounding box center [111, 110] width 11 height 10
type input "[DATE] 08:20"
type input "8"
type input "[DATE] 09:20"
type input "9"
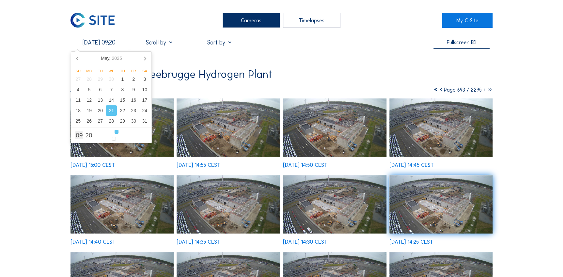
type input "[DATE] 10:20"
drag, startPoint x: 114, startPoint y: 133, endPoint x: 119, endPoint y: 133, distance: 4.3
type input "10"
click at [119, 133] on input "range" at bounding box center [121, 132] width 51 height 6
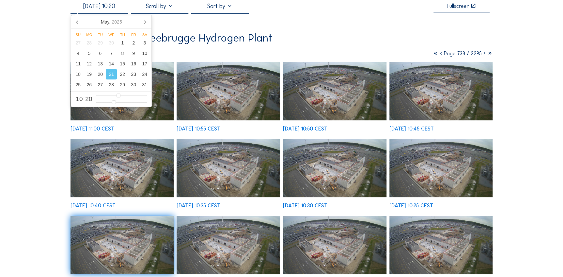
scroll to position [119, 0]
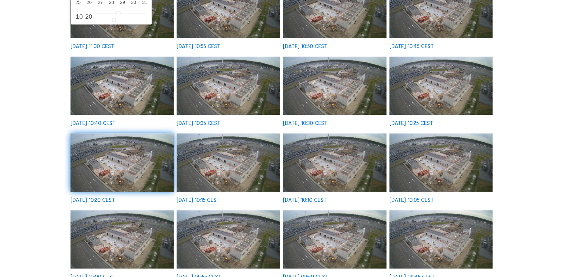
click at [231, 172] on img at bounding box center [229, 162] width 104 height 58
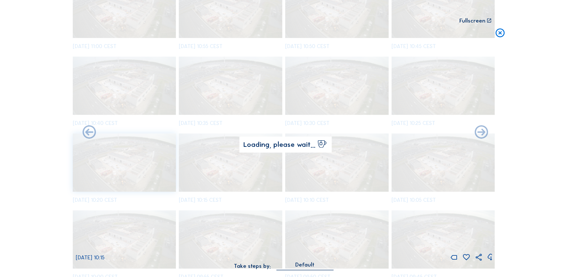
scroll to position [119, 0]
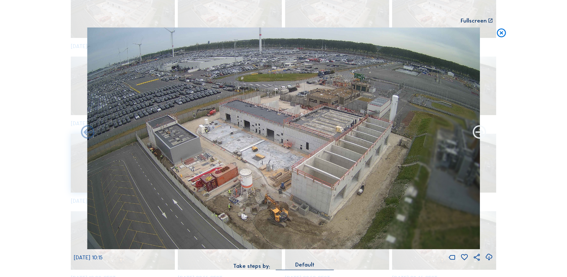
click at [478, 134] on icon at bounding box center [480, 132] width 16 height 16
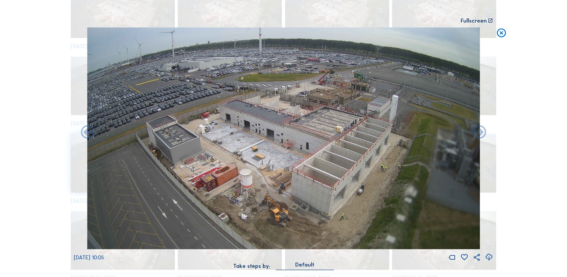
click at [478, 134] on icon at bounding box center [480, 132] width 16 height 16
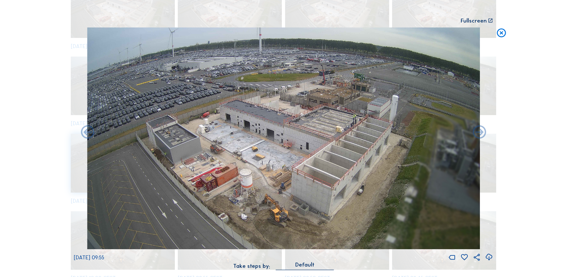
click at [497, 36] on icon at bounding box center [501, 32] width 11 height 11
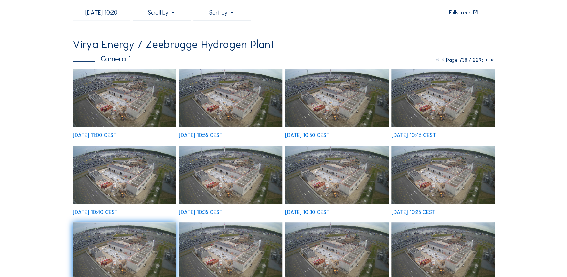
scroll to position [29, 0]
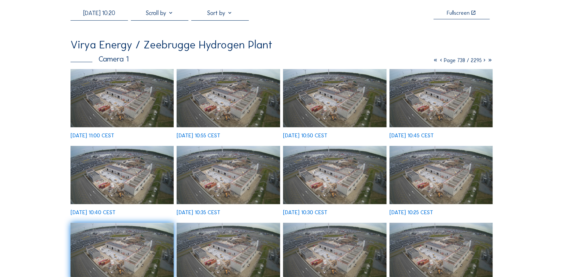
click at [194, 105] on img at bounding box center [229, 98] width 104 height 58
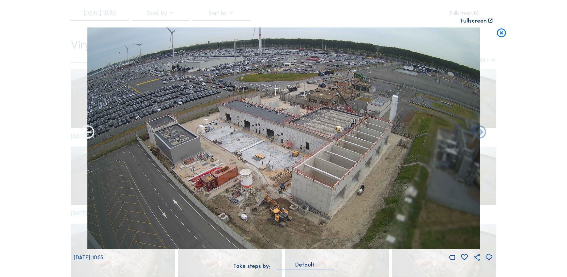
click at [85, 136] on icon at bounding box center [88, 132] width 16 height 16
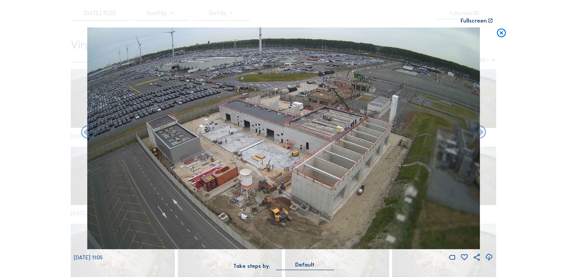
click at [87, 135] on icon at bounding box center [88, 132] width 16 height 16
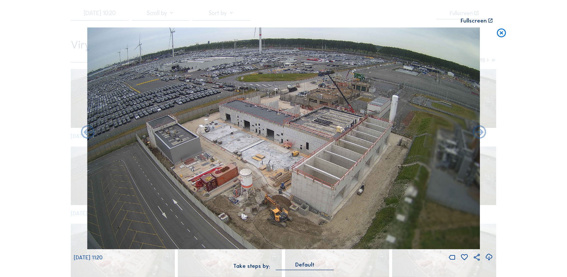
click at [87, 135] on icon at bounding box center [88, 132] width 16 height 16
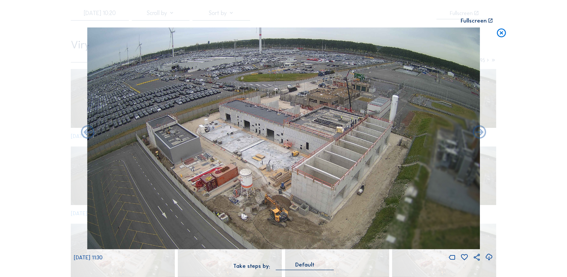
click at [87, 135] on icon at bounding box center [88, 132] width 16 height 16
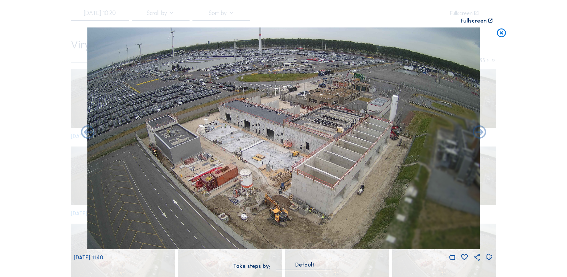
click at [87, 135] on icon at bounding box center [88, 132] width 16 height 16
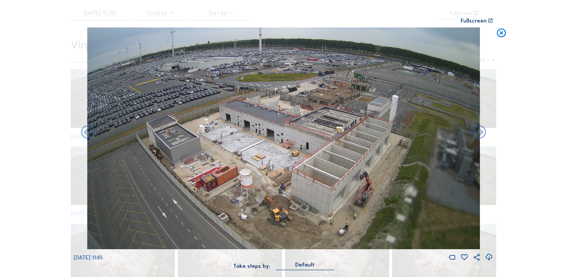
click at [87, 135] on icon at bounding box center [88, 132] width 16 height 16
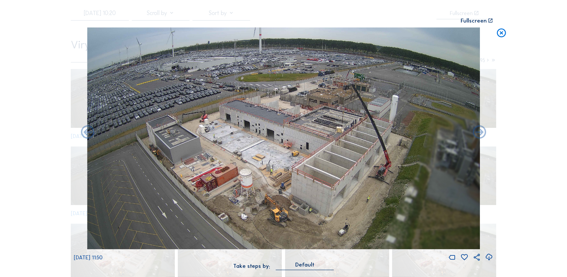
click at [87, 135] on icon at bounding box center [88, 132] width 16 height 16
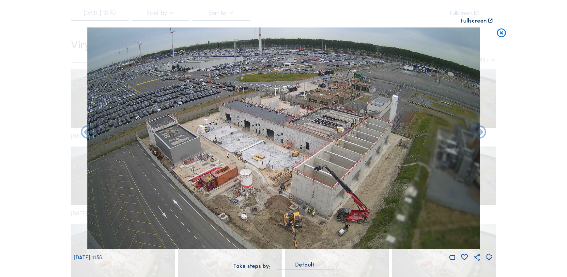
click at [87, 135] on icon at bounding box center [88, 132] width 16 height 16
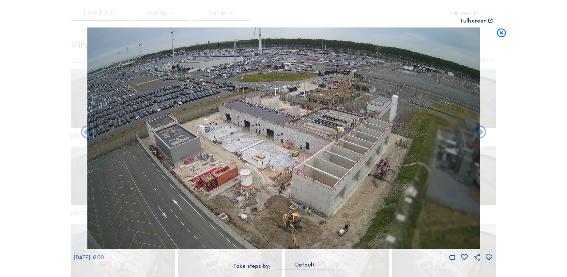
click at [497, 36] on icon at bounding box center [501, 32] width 11 height 11
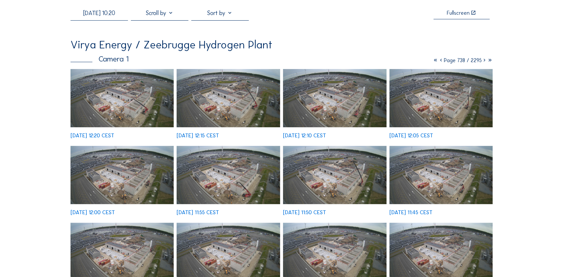
click at [96, 11] on input "[DATE] 10:20" at bounding box center [99, 12] width 57 height 7
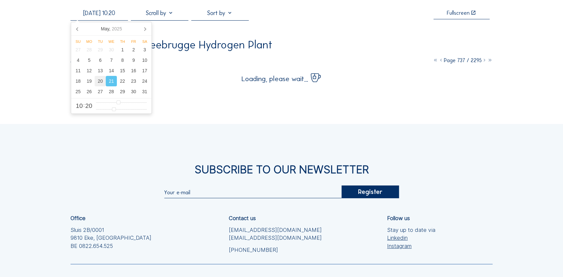
click at [103, 79] on div "20" at bounding box center [100, 81] width 11 height 10
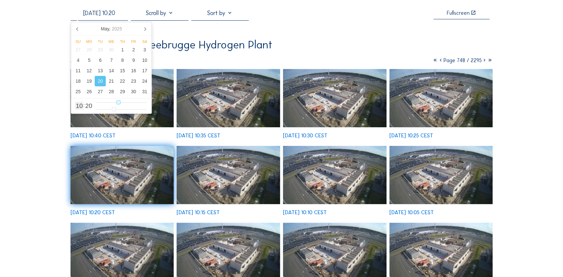
type input "[DATE] 11:20"
type input "11"
type input "[DATE] 12:20"
type input "12"
type input "[DATE] 13:20"
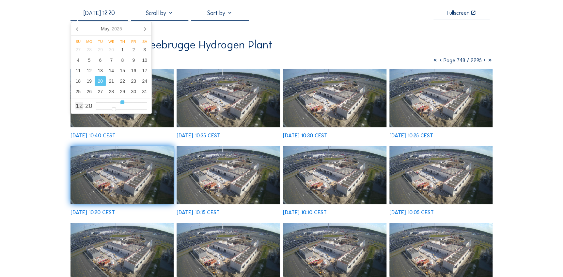
type input "13"
type input "[DATE] 14:20"
type input "14"
type input "[DATE] 15:20"
drag, startPoint x: 121, startPoint y: 101, endPoint x: 129, endPoint y: 104, distance: 8.0
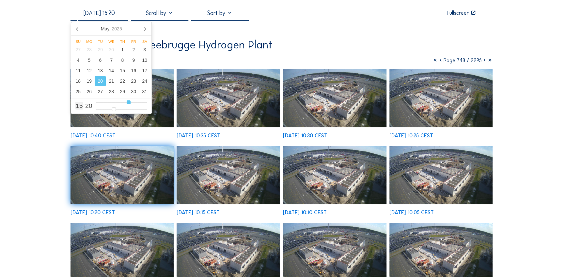
type input "15"
click at [129, 104] on input "range" at bounding box center [121, 103] width 51 height 6
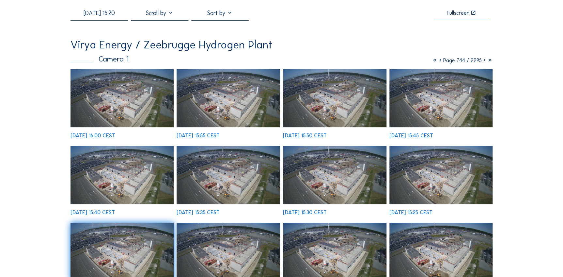
click at [460, 190] on img at bounding box center [442, 175] width 104 height 58
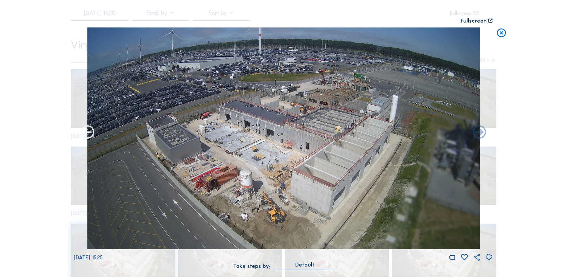
click at [91, 131] on icon at bounding box center [88, 132] width 16 height 16
click at [89, 131] on icon at bounding box center [88, 132] width 16 height 16
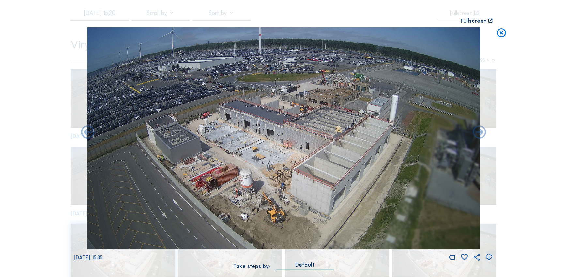
click at [89, 131] on icon at bounding box center [88, 132] width 16 height 16
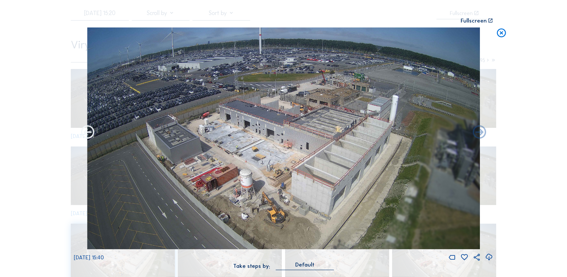
click at [88, 131] on icon at bounding box center [88, 132] width 16 height 16
click at [89, 131] on icon at bounding box center [88, 132] width 16 height 16
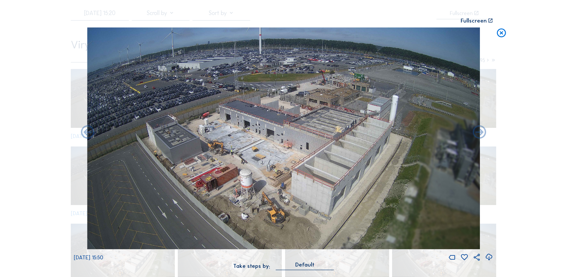
click at [89, 131] on icon at bounding box center [88, 132] width 16 height 16
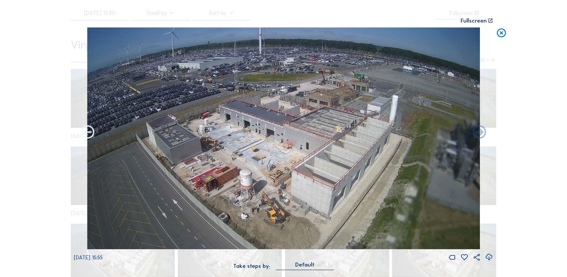
click at [89, 131] on icon at bounding box center [88, 132] width 16 height 16
click at [88, 134] on icon at bounding box center [88, 132] width 16 height 16
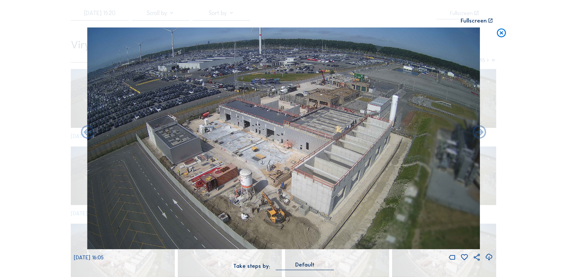
click at [88, 134] on icon at bounding box center [88, 132] width 16 height 16
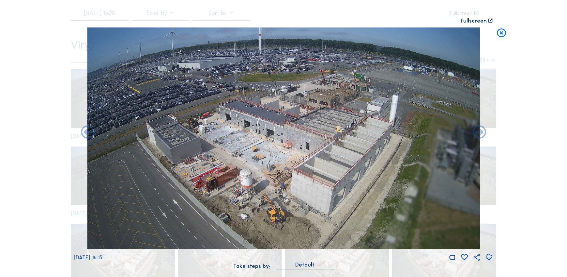
click at [88, 134] on icon at bounding box center [88, 132] width 16 height 16
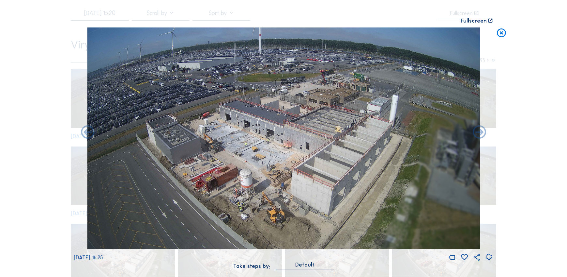
click at [88, 134] on icon at bounding box center [88, 132] width 16 height 16
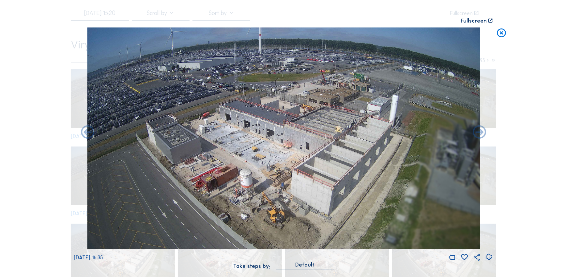
click at [88, 134] on icon at bounding box center [88, 132] width 16 height 16
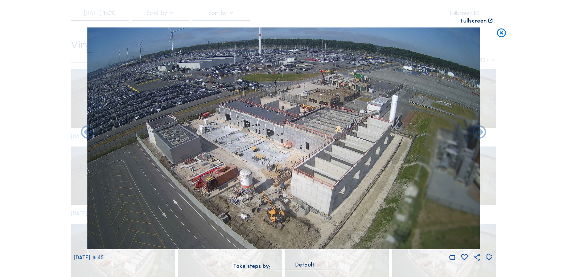
click at [88, 134] on icon at bounding box center [88, 132] width 16 height 16
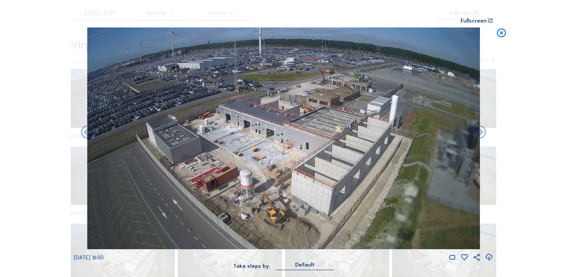
click at [88, 134] on icon at bounding box center [88, 132] width 16 height 16
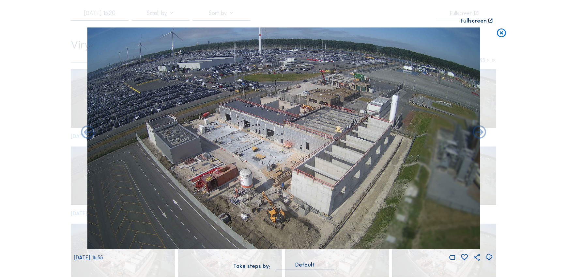
drag, startPoint x: 88, startPoint y: 134, endPoint x: 63, endPoint y: 127, distance: 25.3
click at [63, 127] on div "Scroll to travel through time | Press 'Alt' Button + Scroll to Zoom | Click and…" at bounding box center [283, 138] width 567 height 277
click at [87, 132] on icon at bounding box center [88, 132] width 16 height 16
click at [89, 134] on icon at bounding box center [88, 132] width 16 height 16
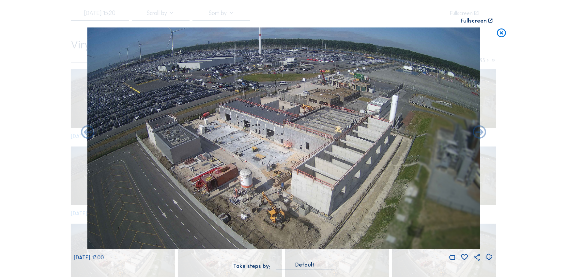
click at [502, 32] on icon at bounding box center [501, 32] width 11 height 11
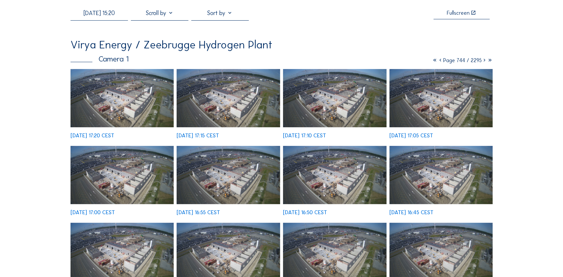
click at [109, 16] on input "[DATE] 15:20" at bounding box center [99, 12] width 57 height 7
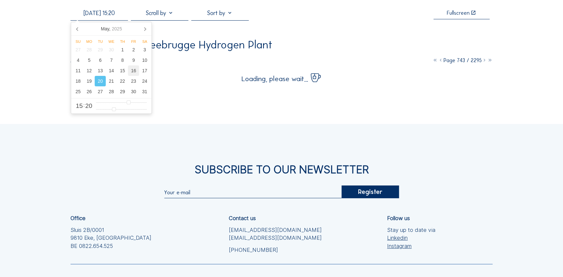
click at [131, 69] on div "16" at bounding box center [133, 70] width 11 height 10
type input "[DATE] 15:20"
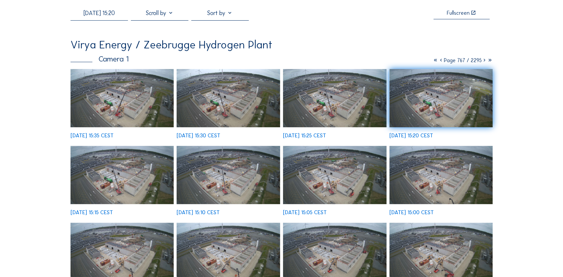
click at [345, 191] on img at bounding box center [335, 175] width 104 height 58
